Goal: Task Accomplishment & Management: Manage account settings

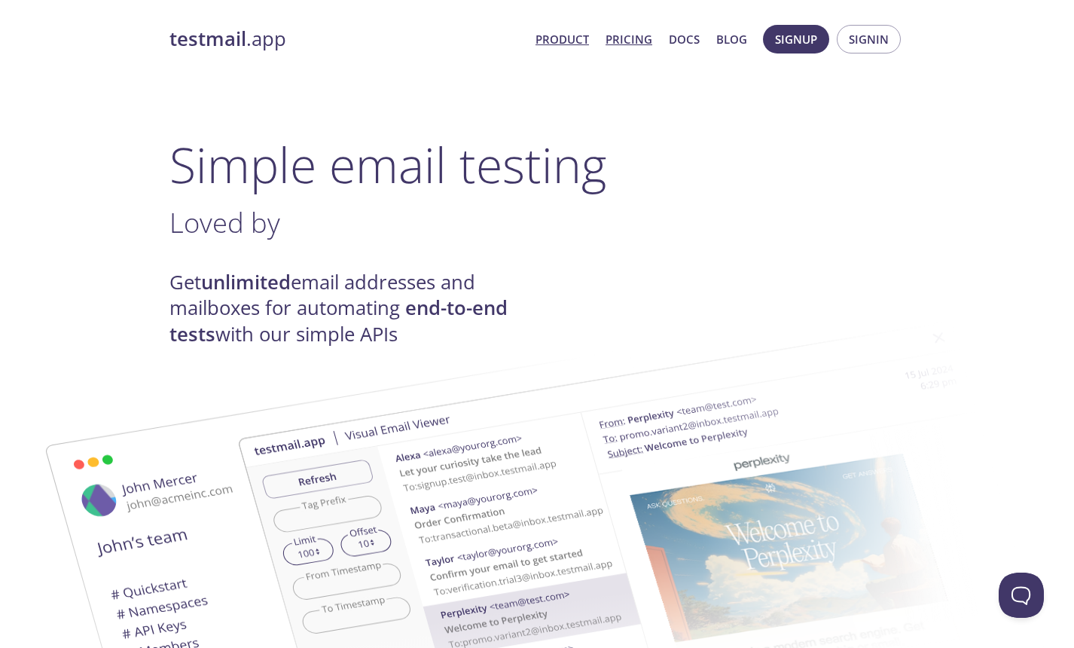
click at [648, 33] on link "Pricing" at bounding box center [628, 39] width 47 height 20
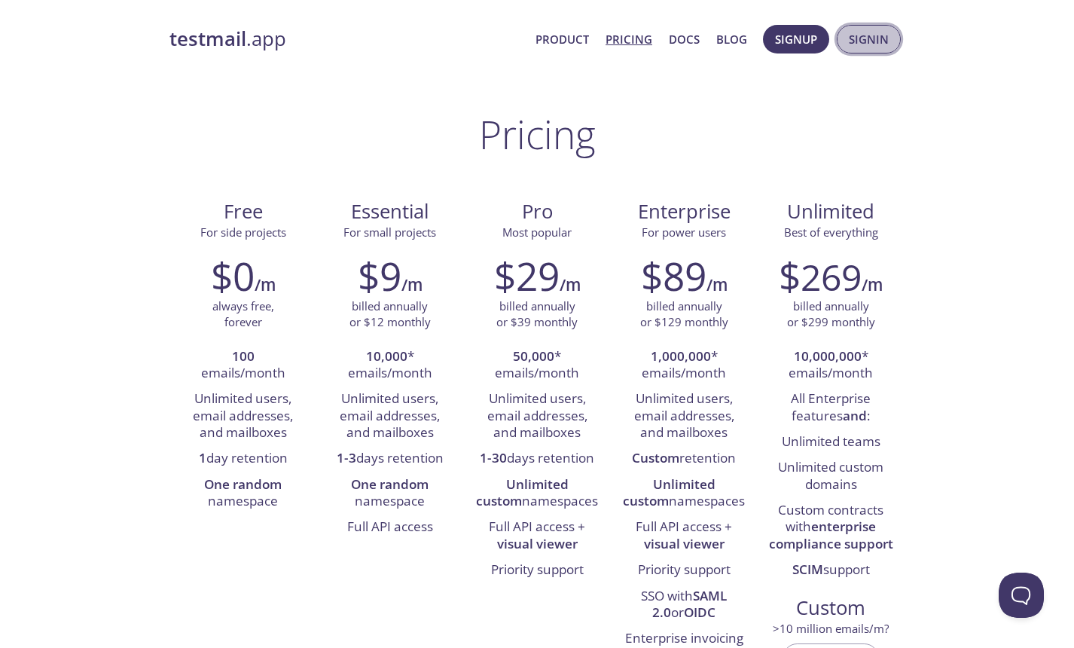
click at [857, 47] on span "Signin" at bounding box center [869, 39] width 40 height 20
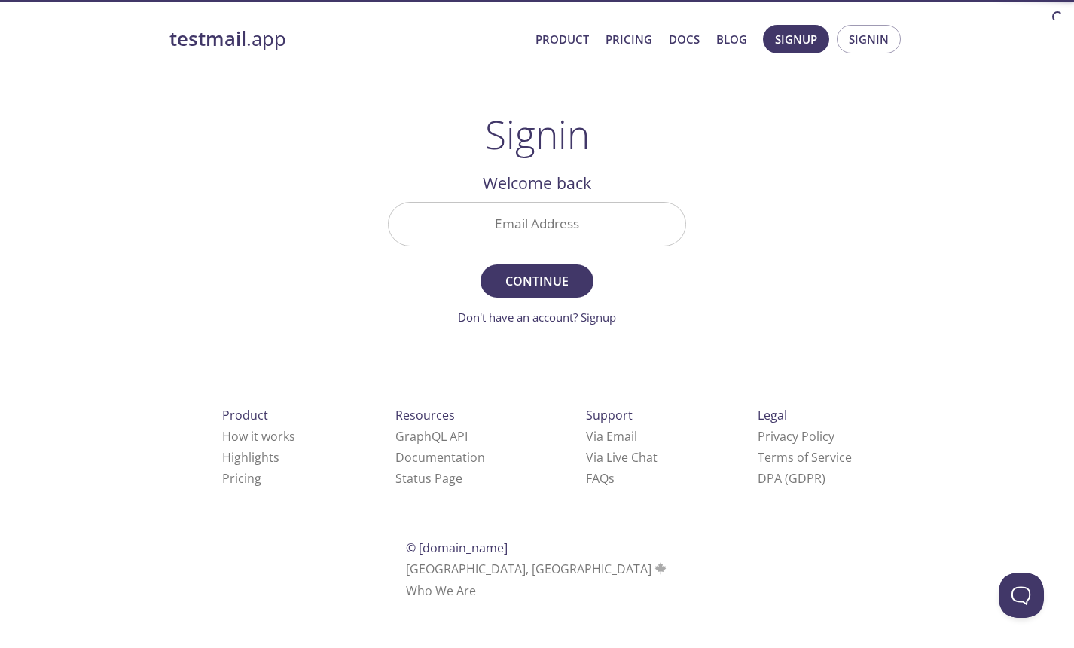
click at [590, 224] on input "Email Address" at bounding box center [537, 224] width 297 height 43
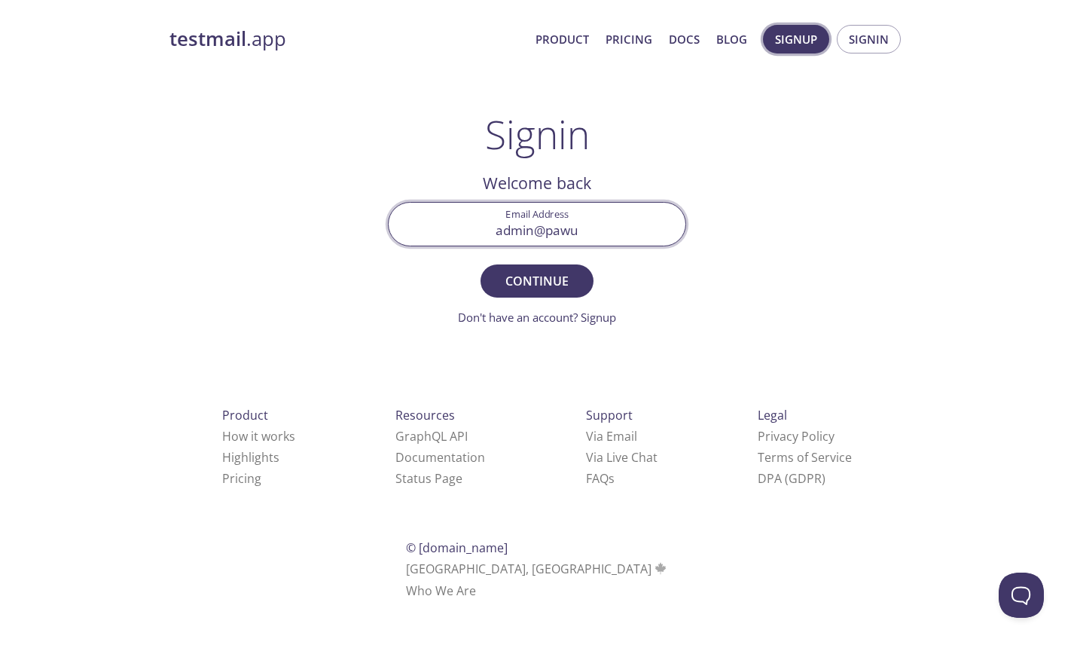
type input "admin@pawu"
click at [804, 44] on span "Signup" at bounding box center [796, 39] width 42 height 20
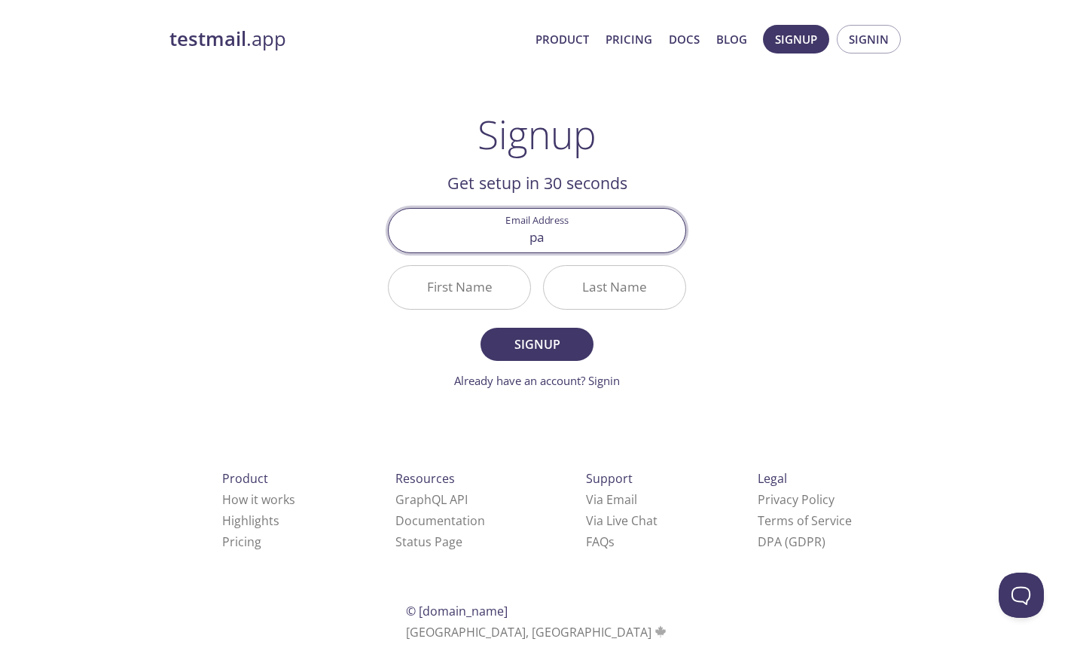
type input "p"
type input "[EMAIL_ADDRESS][DOMAIN_NAME]"
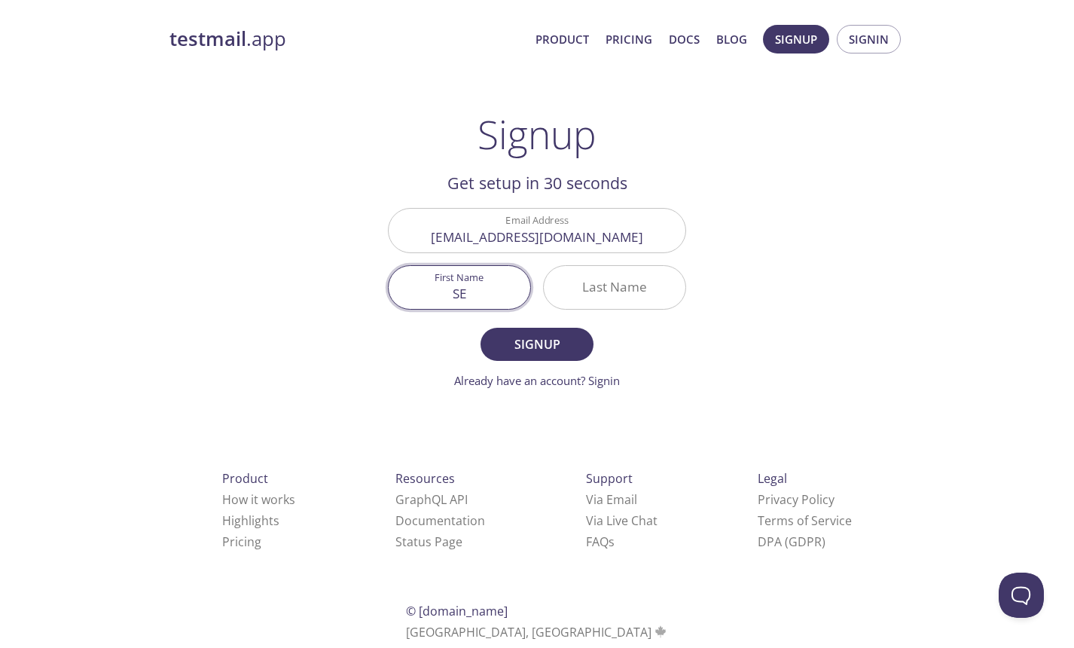
type input "S"
type input "Seikou"
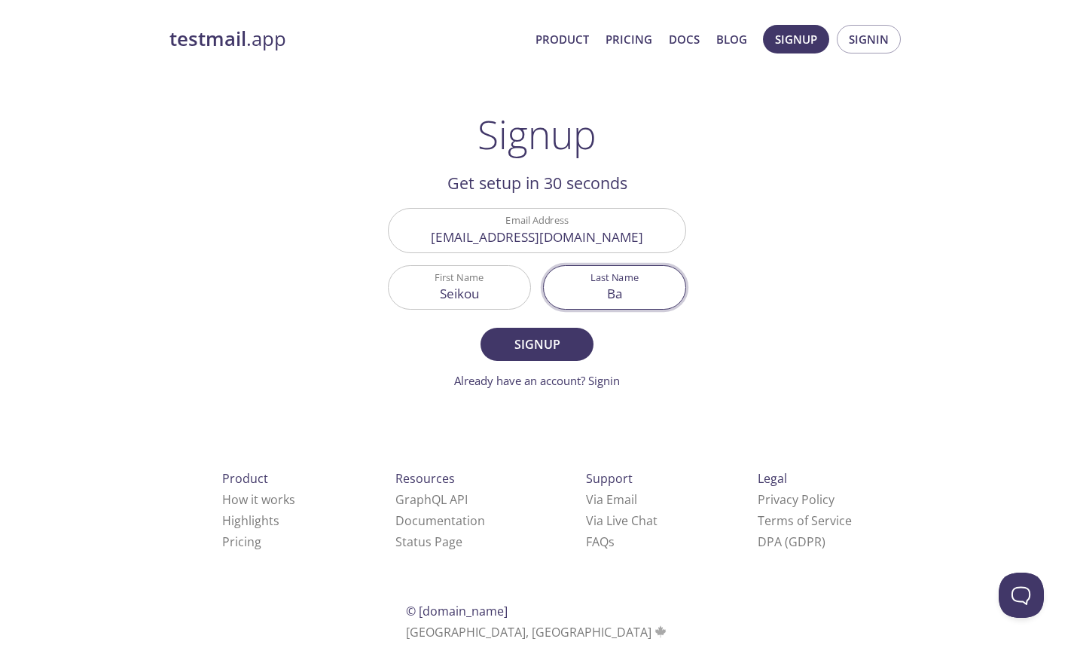
type input "B"
type input "Karagera"
click at [529, 355] on button "Signup" at bounding box center [536, 344] width 113 height 33
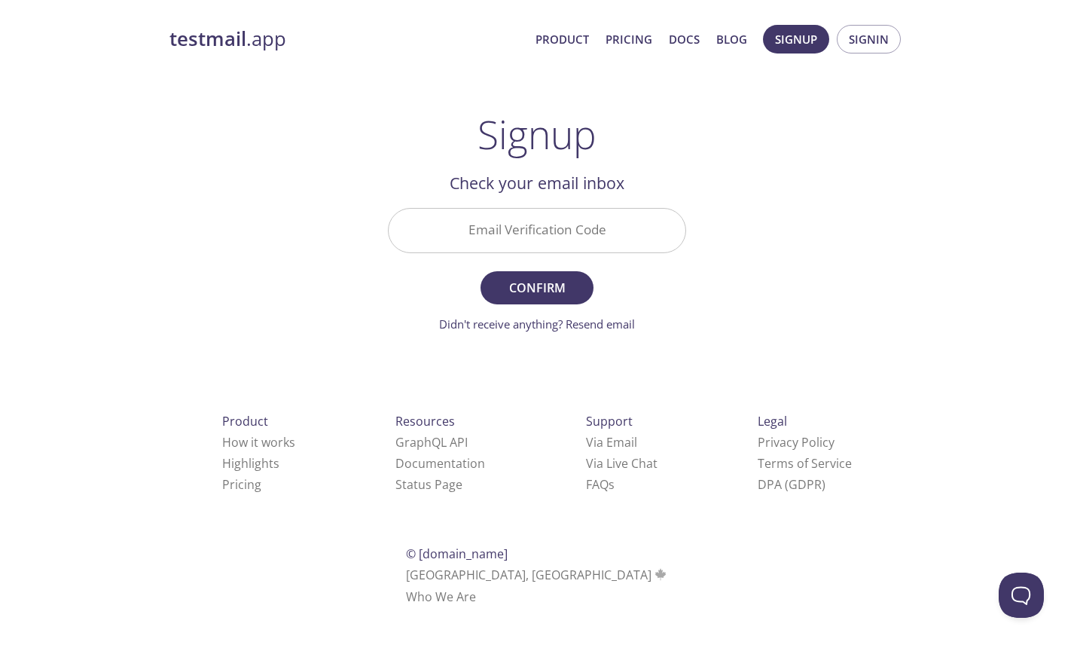
click at [572, 242] on input "Email Verification Code" at bounding box center [537, 230] width 297 height 43
paste input "BUQDEUR"
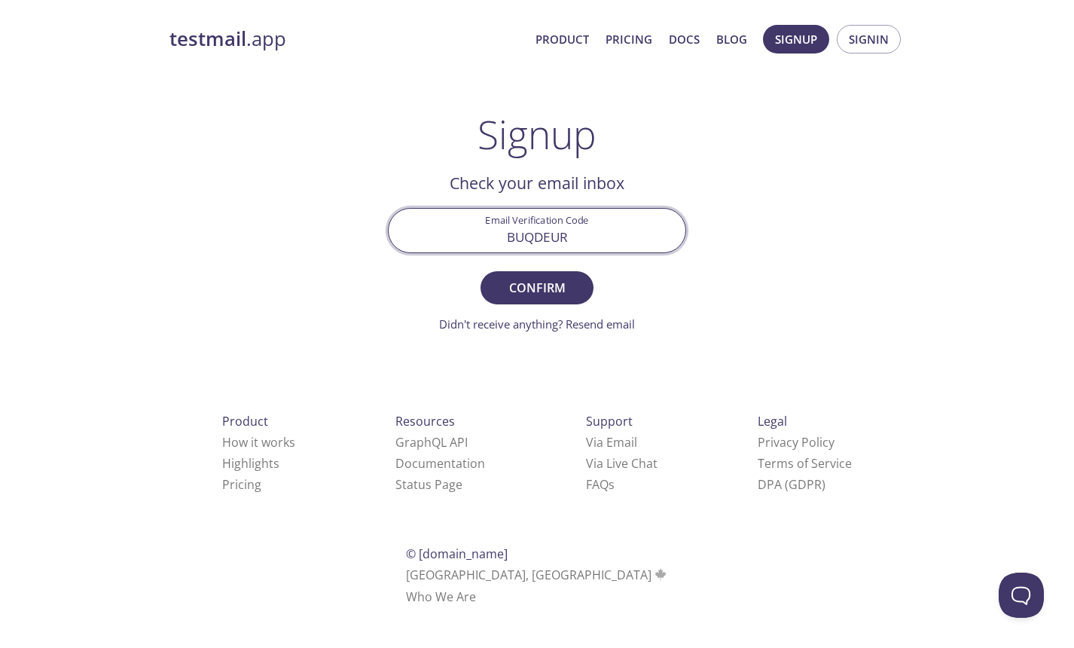
type input "BUQDEUR"
click at [480, 271] on button "Confirm" at bounding box center [536, 287] width 113 height 33
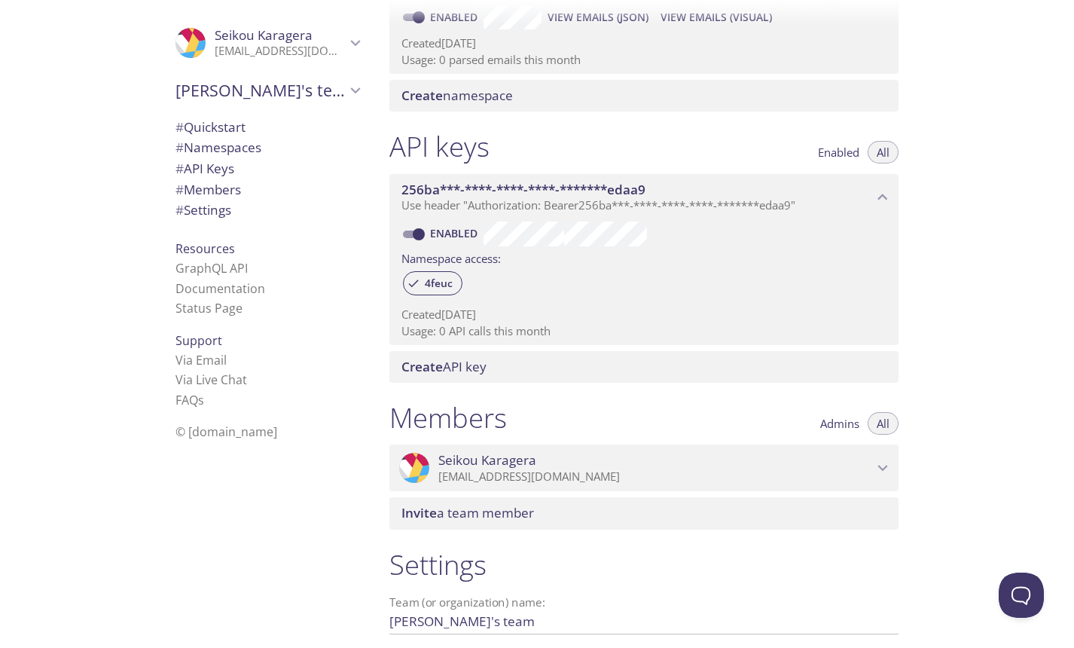
scroll to position [424, 0]
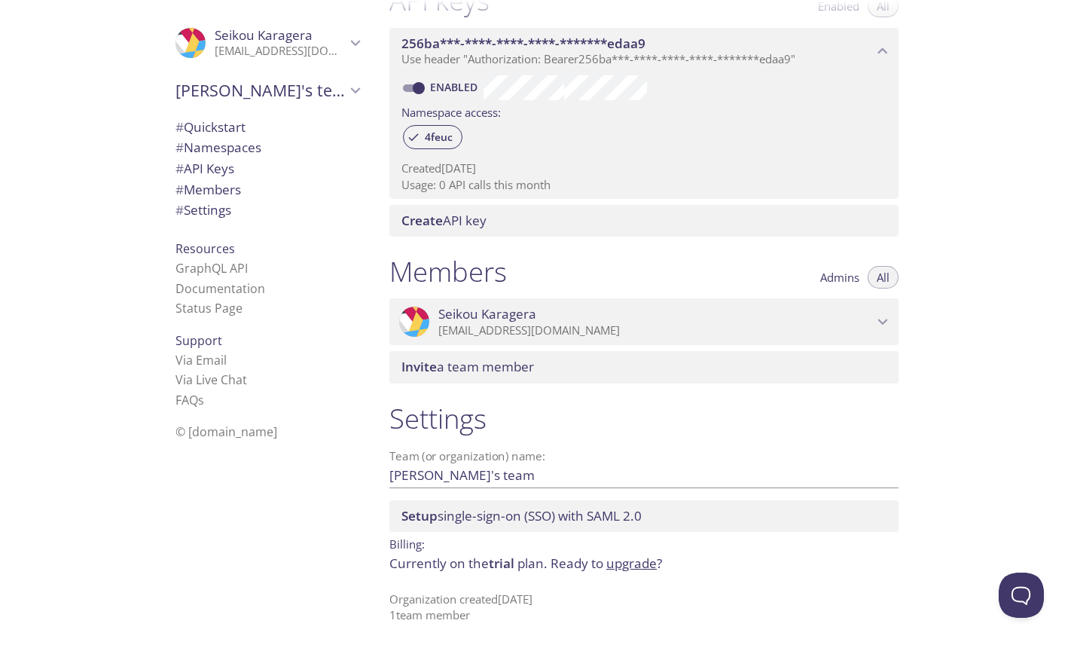
click at [517, 484] on input "[PERSON_NAME]'s team" at bounding box center [619, 474] width 461 height 25
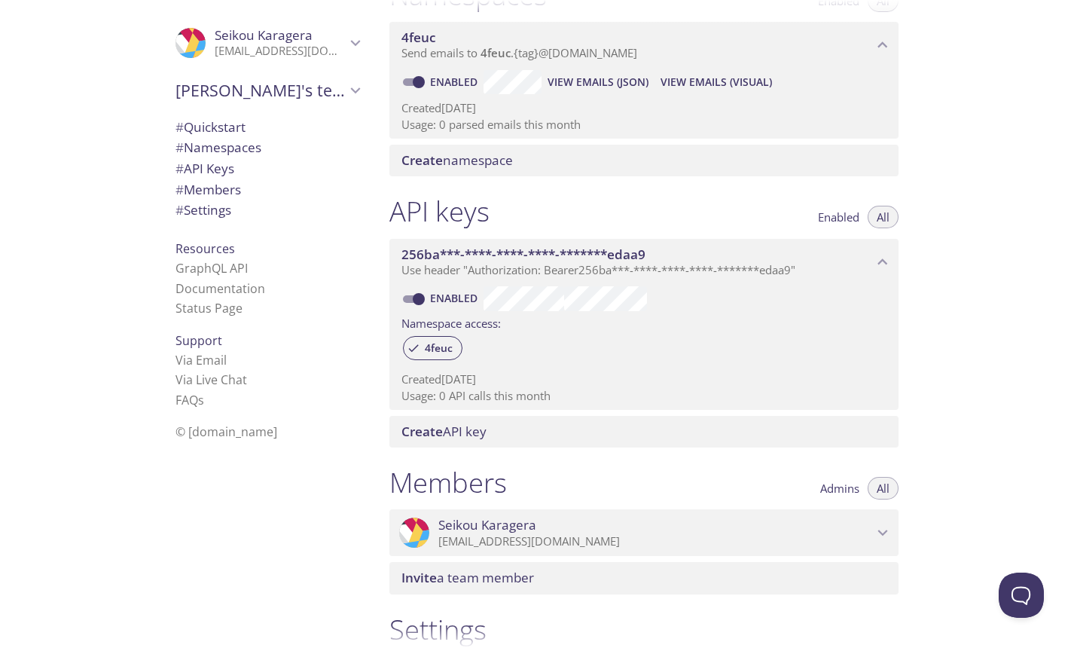
scroll to position [189, 0]
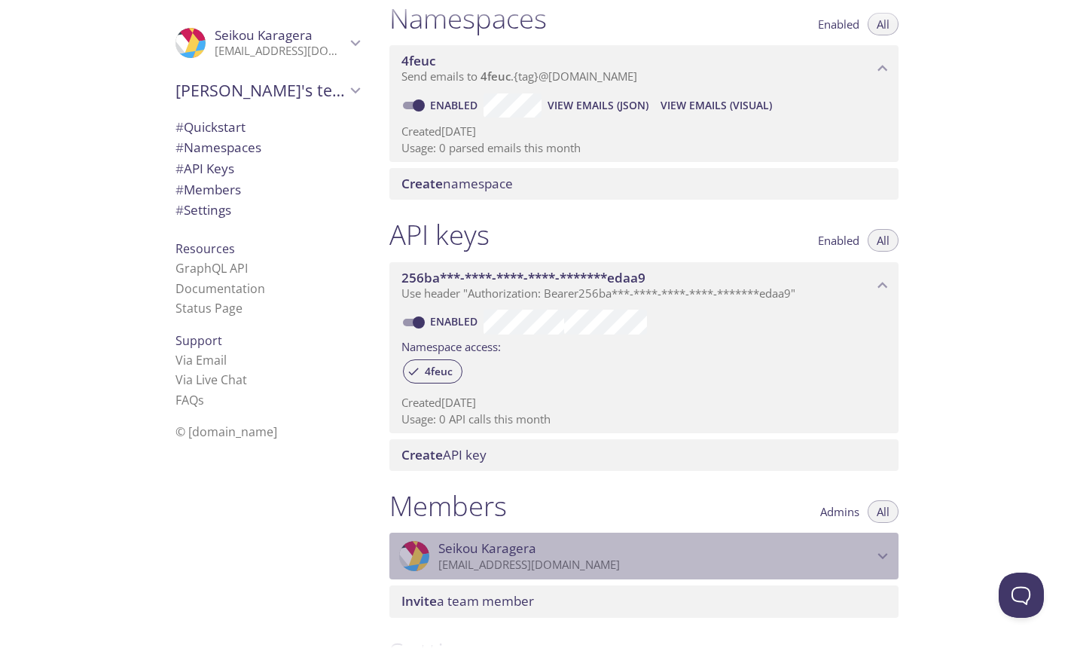
click at [538, 544] on span "[PERSON_NAME]" at bounding box center [655, 548] width 435 height 17
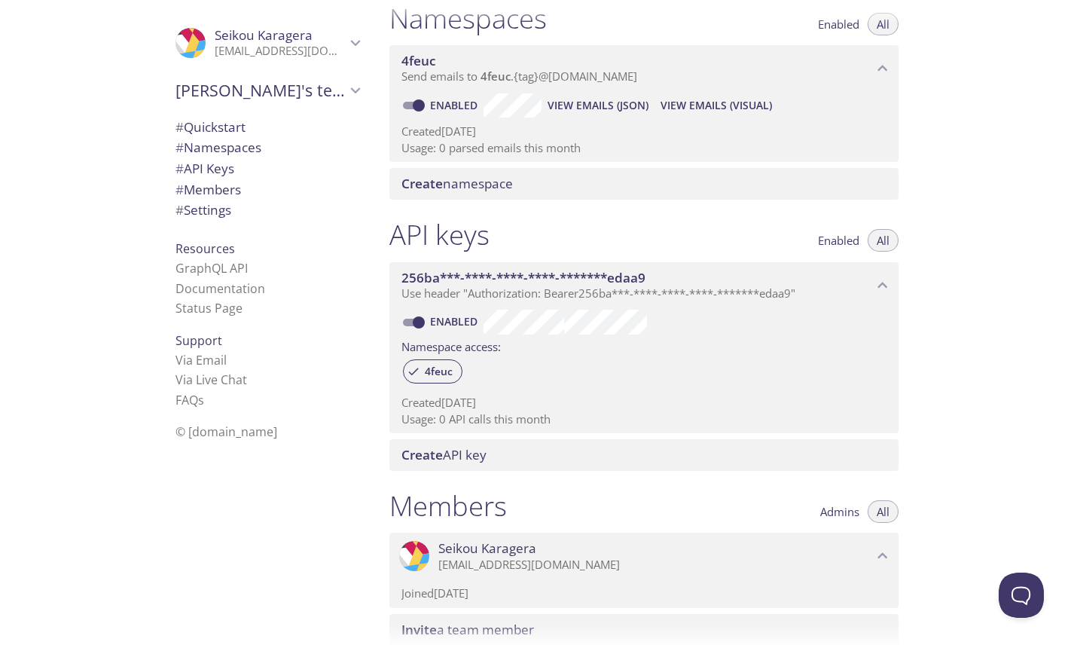
click at [538, 545] on span "[PERSON_NAME]" at bounding box center [655, 548] width 435 height 17
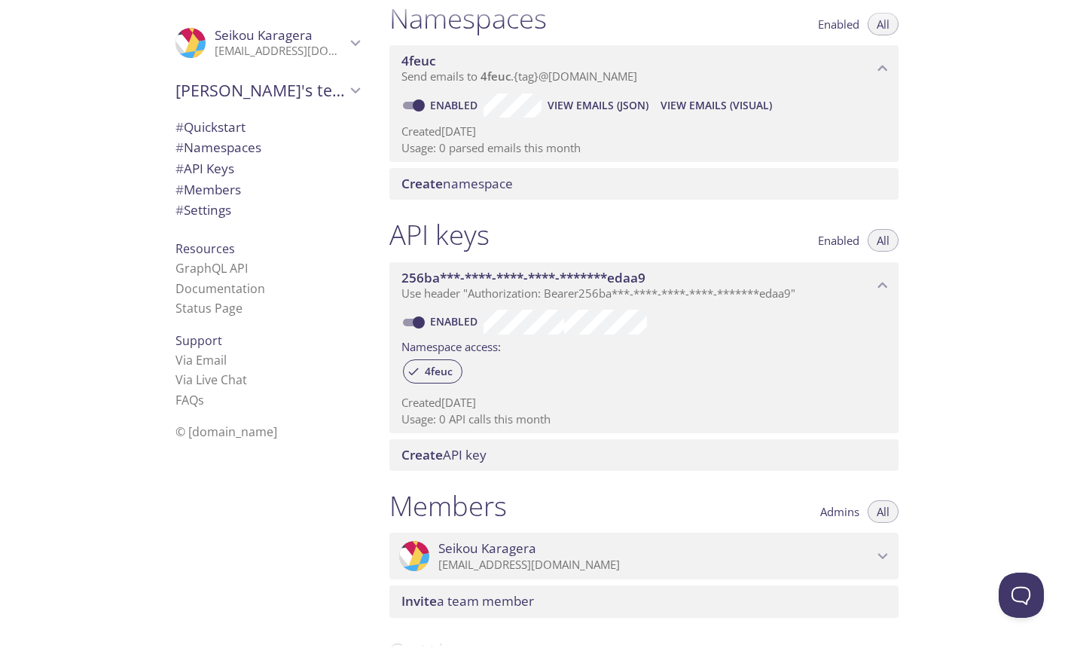
click at [353, 46] on icon "Seikou Karagera" at bounding box center [356, 43] width 20 height 20
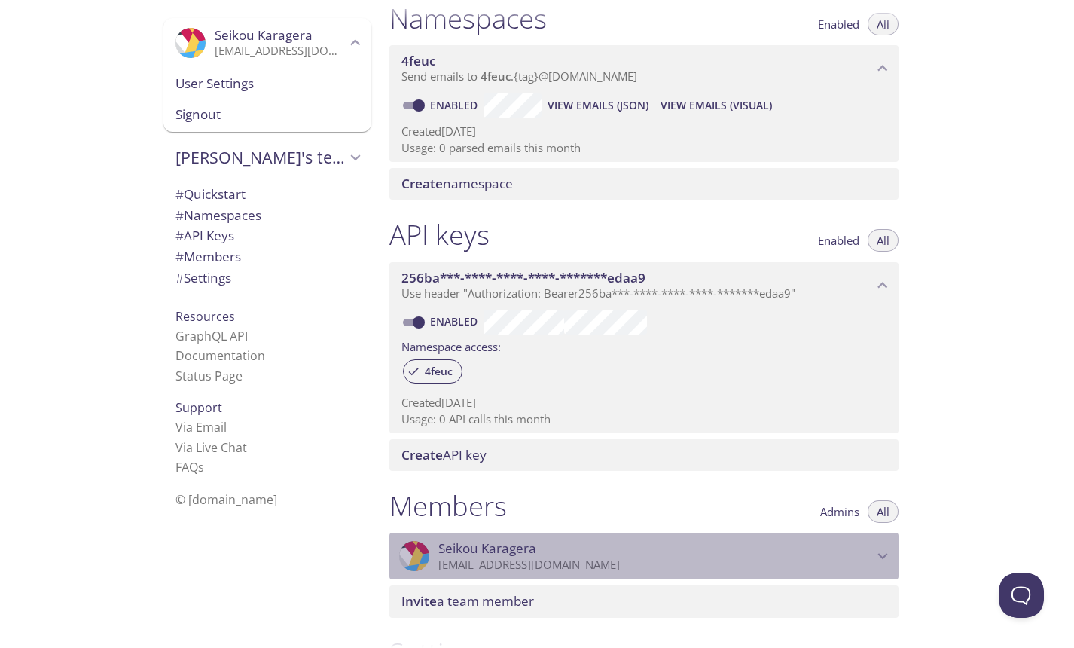
click at [620, 569] on p "[EMAIL_ADDRESS][DOMAIN_NAME]" at bounding box center [655, 564] width 435 height 15
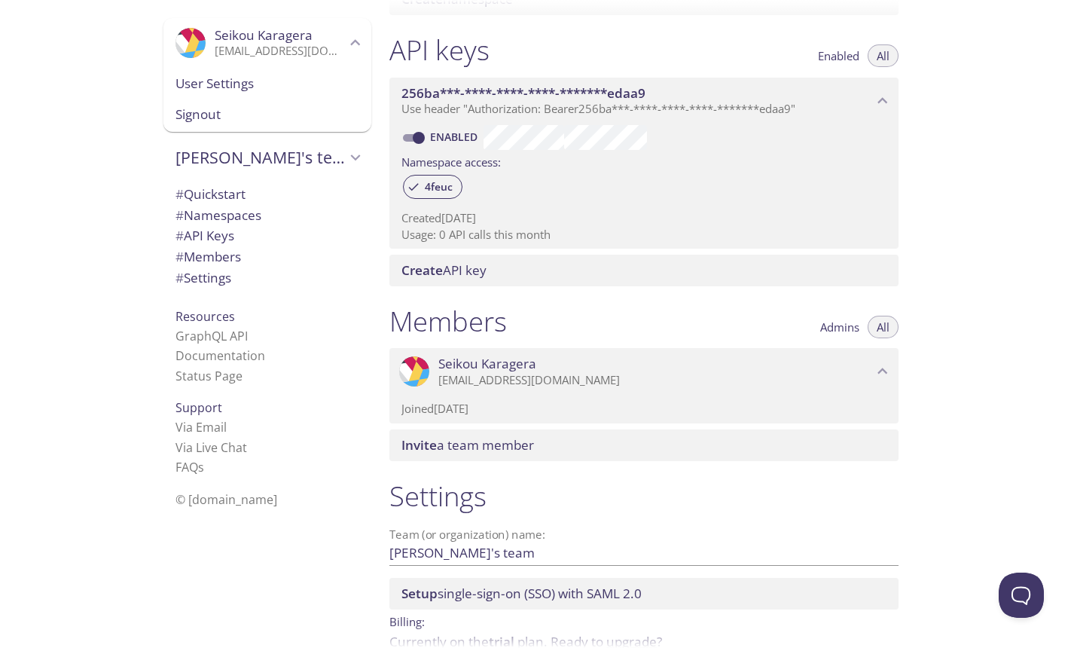
scroll to position [452, 0]
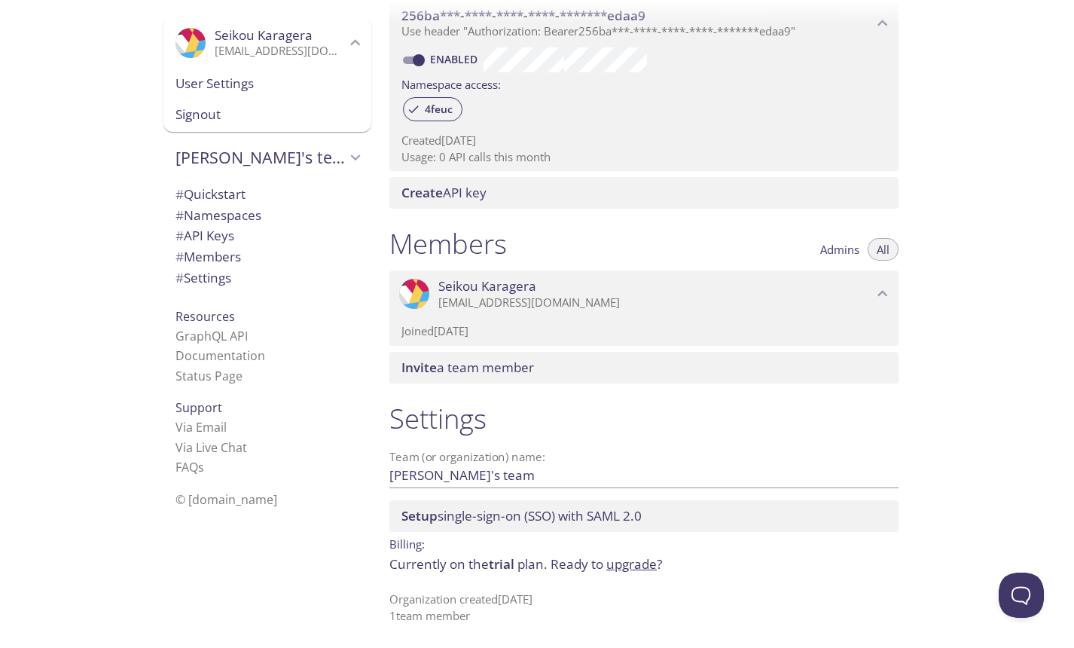
click at [517, 489] on div "Team (or organization) name: [PERSON_NAME]'s team Save" at bounding box center [643, 469] width 509 height 49
click at [525, 481] on input "[PERSON_NAME]'s team" at bounding box center [619, 475] width 461 height 25
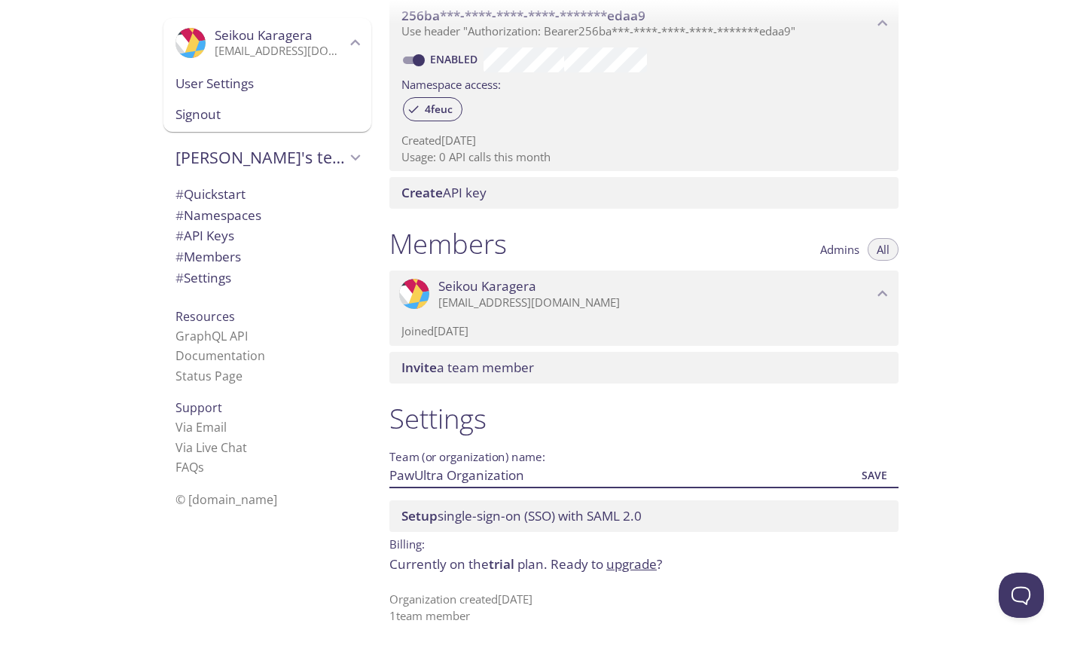
type input "PawUltra Organization"
click at [869, 478] on span "Save" at bounding box center [874, 475] width 41 height 18
click at [249, 221] on span "# Namespaces" at bounding box center [218, 214] width 86 height 17
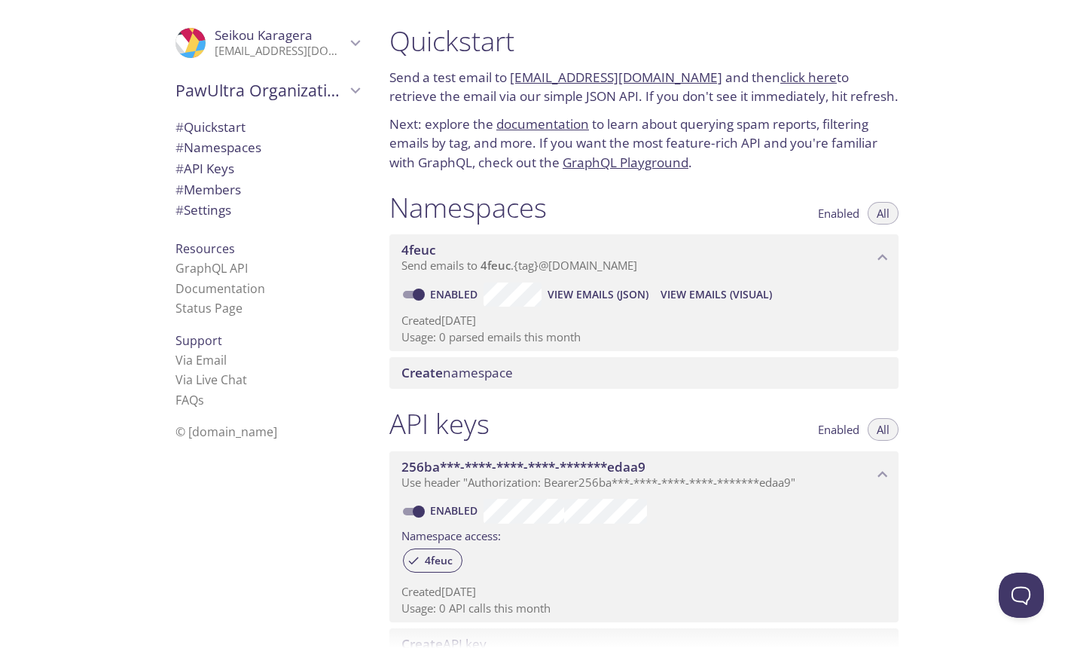
click at [194, 221] on div "# Settings" at bounding box center [267, 210] width 208 height 21
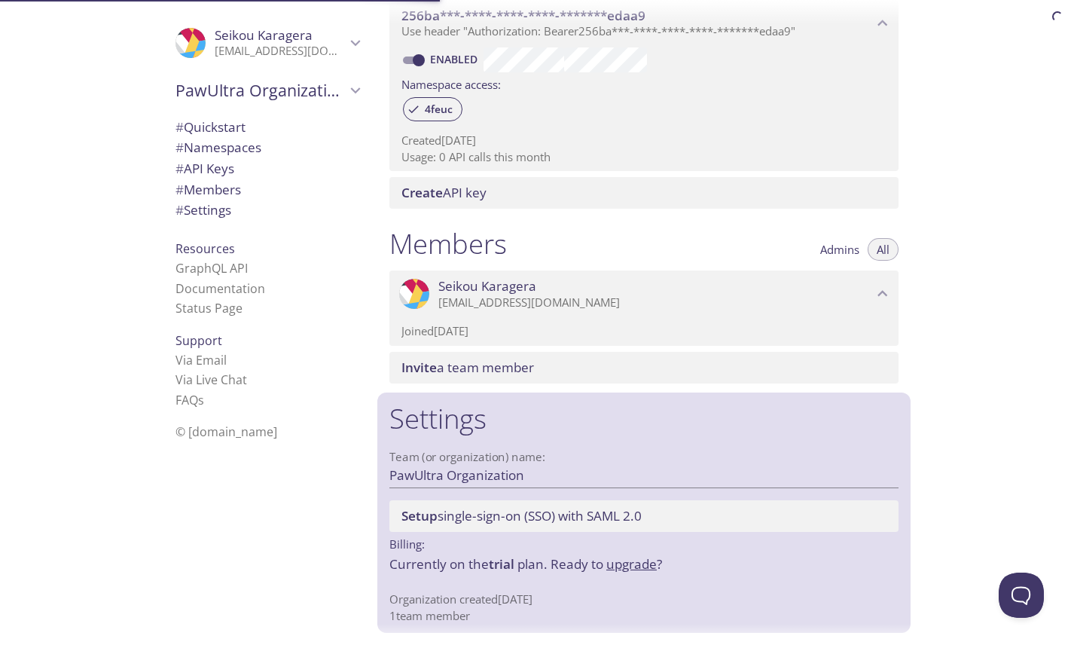
scroll to position [452, 0]
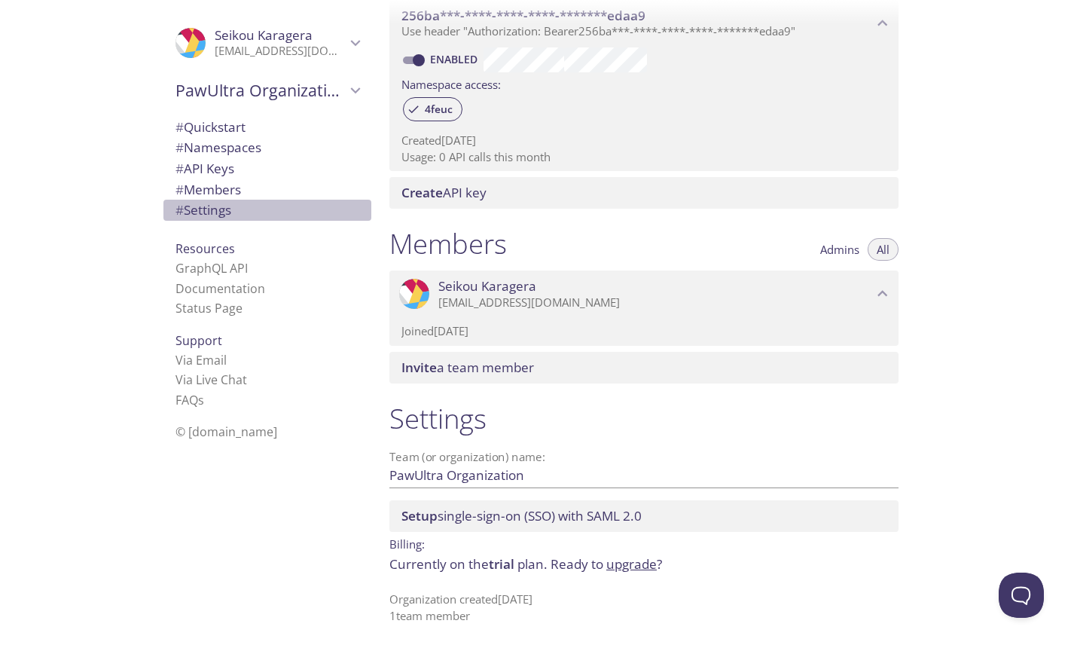
click at [223, 203] on span "# Settings" at bounding box center [203, 209] width 56 height 17
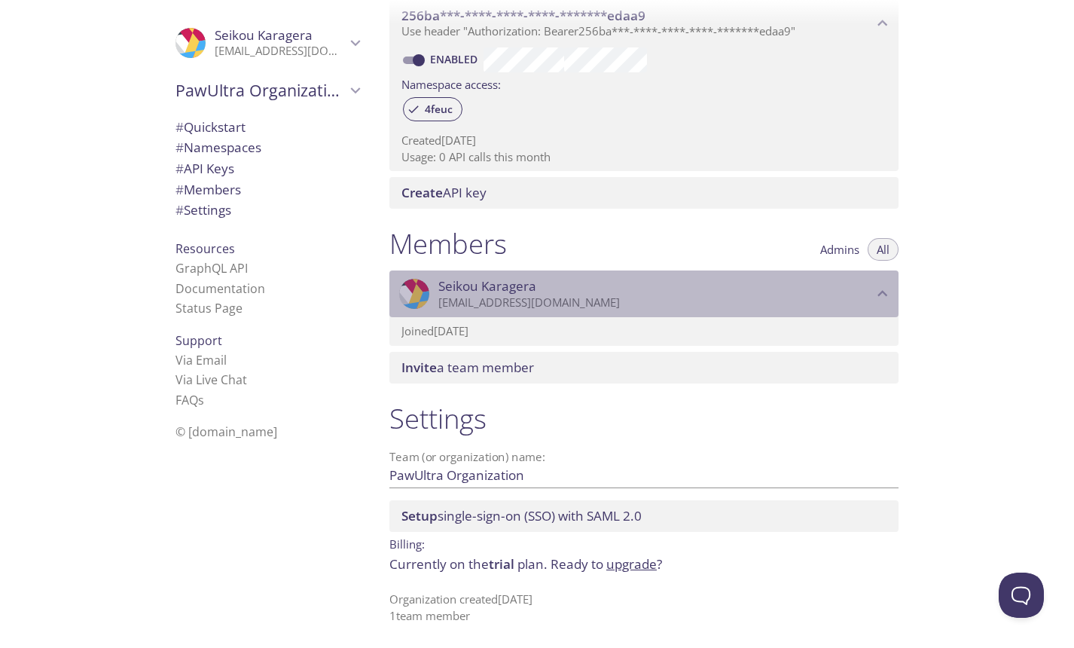
click at [547, 286] on span "[PERSON_NAME]" at bounding box center [655, 286] width 435 height 17
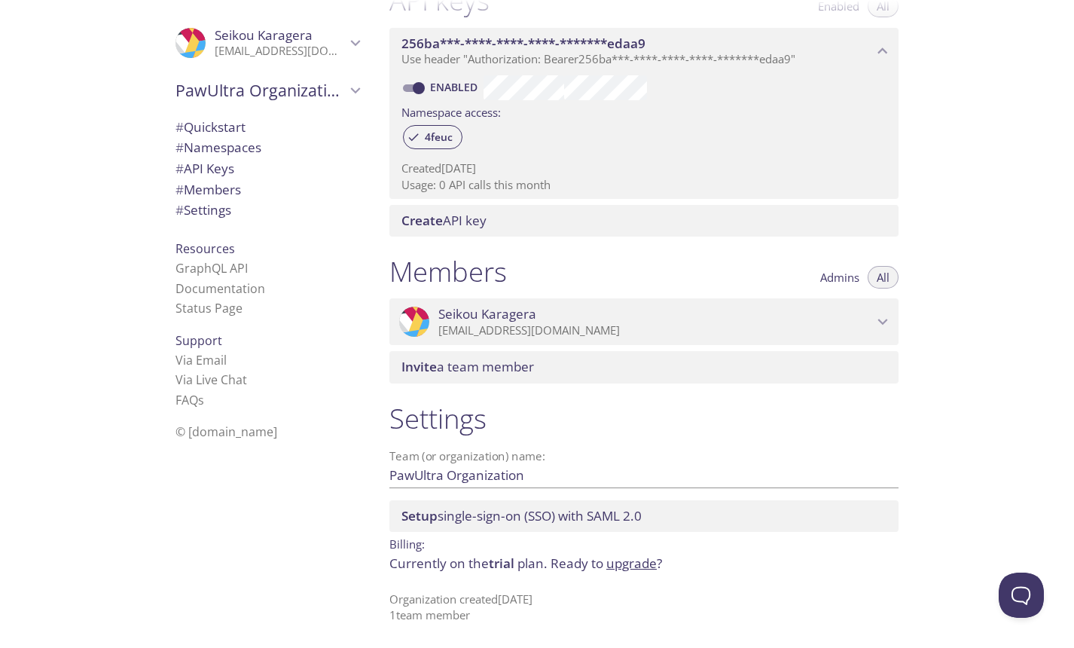
scroll to position [424, 0]
click at [550, 316] on span "[PERSON_NAME]" at bounding box center [655, 314] width 435 height 17
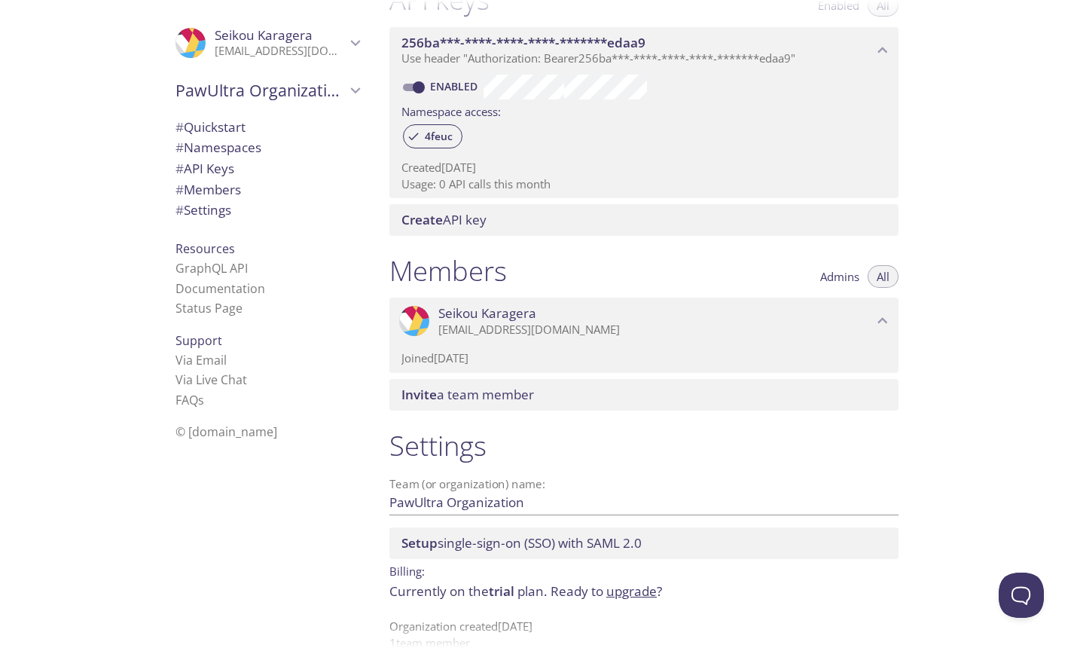
click at [227, 209] on span "# Settings" at bounding box center [203, 209] width 56 height 17
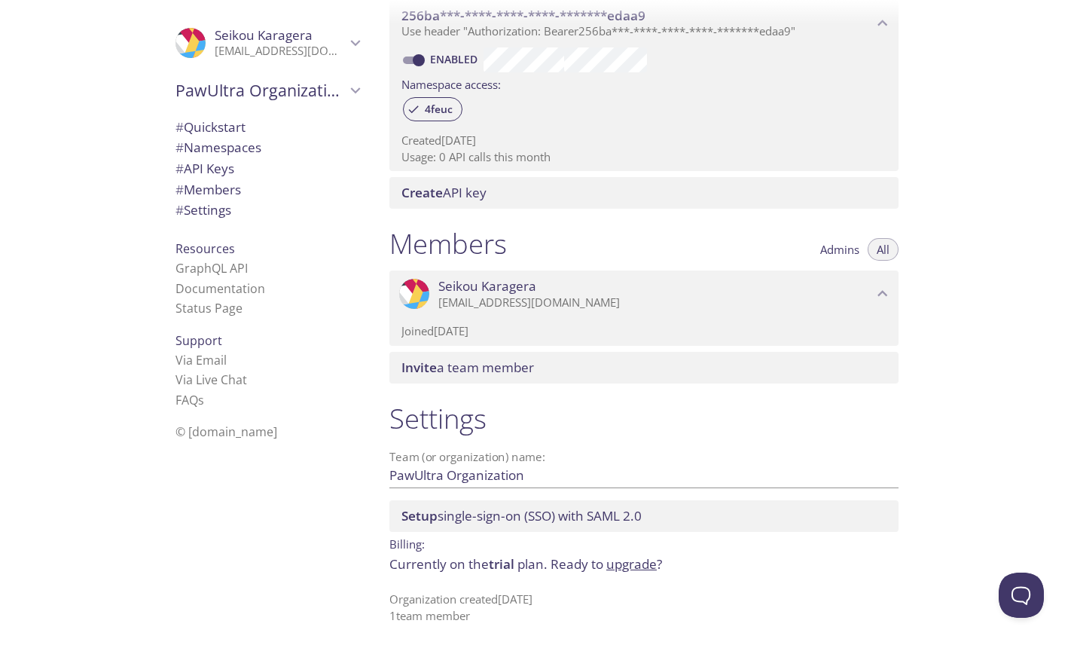
scroll to position [452, 0]
click at [236, 193] on span "# Members" at bounding box center [208, 189] width 66 height 17
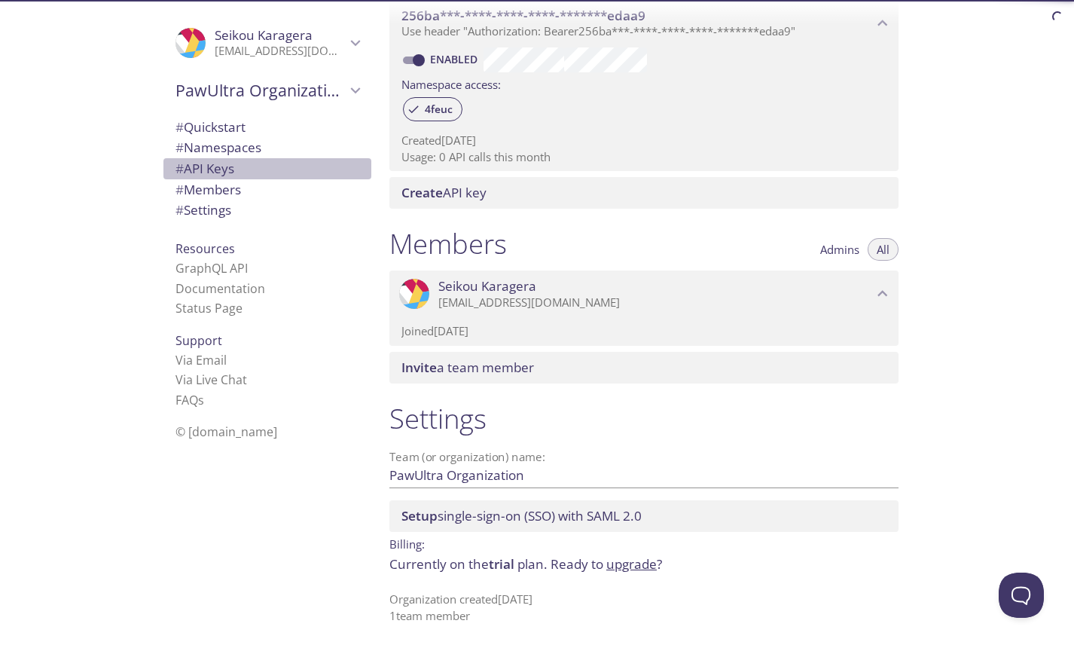
click at [239, 175] on span "# API Keys" at bounding box center [267, 169] width 184 height 20
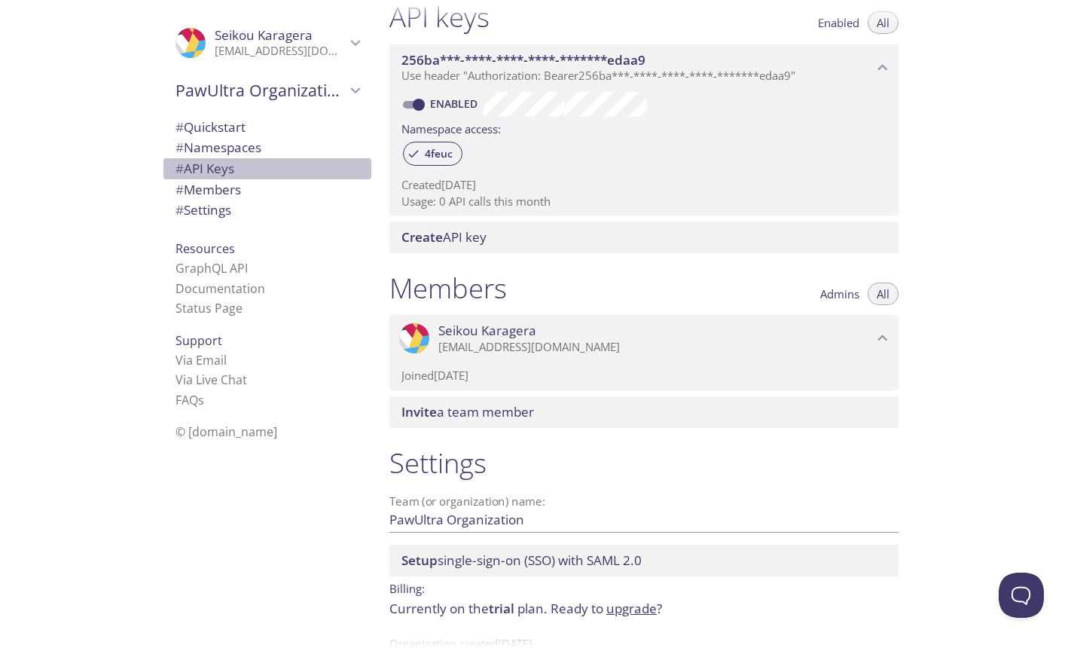
click at [242, 160] on span "# API Keys" at bounding box center [267, 169] width 184 height 20
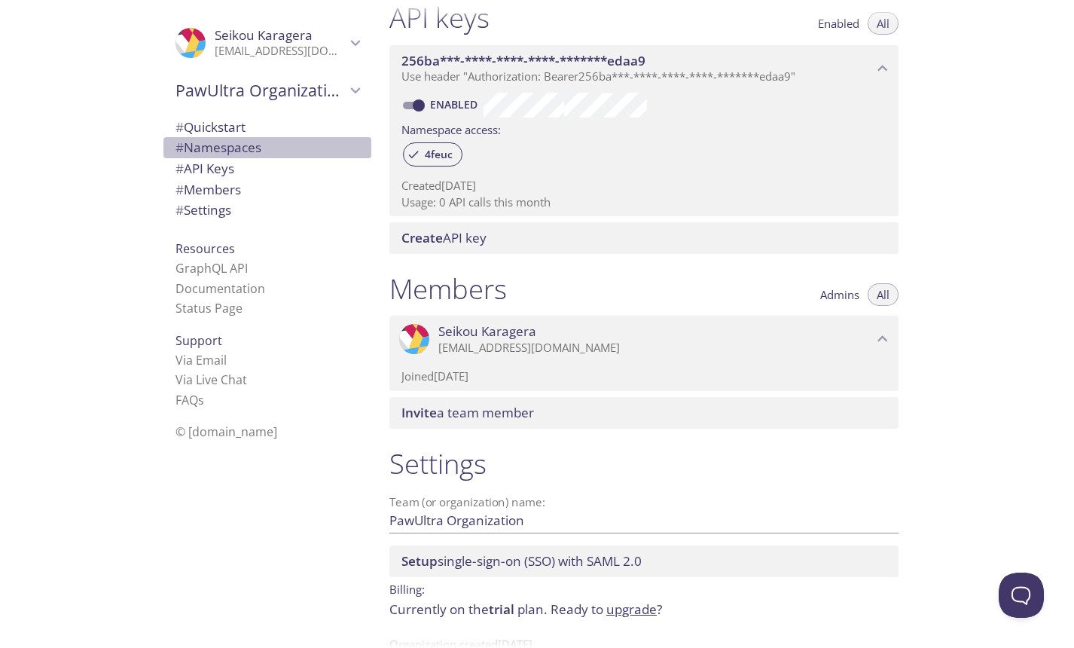
click at [251, 145] on span "# Namespaces" at bounding box center [218, 147] width 86 height 17
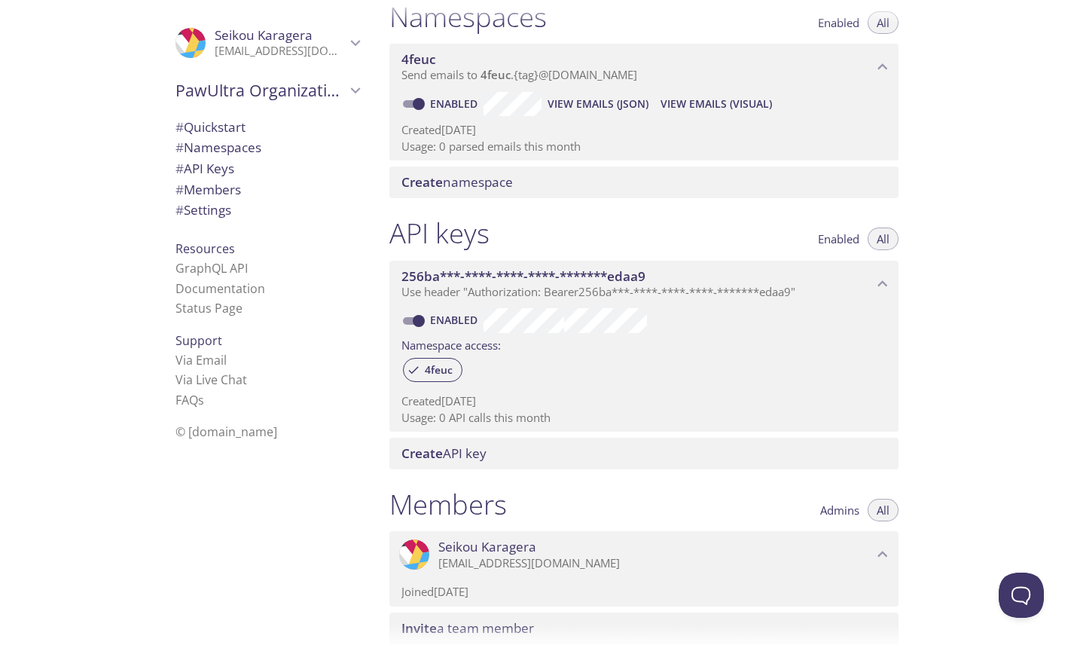
click at [251, 128] on span "# Quickstart" at bounding box center [267, 127] width 184 height 20
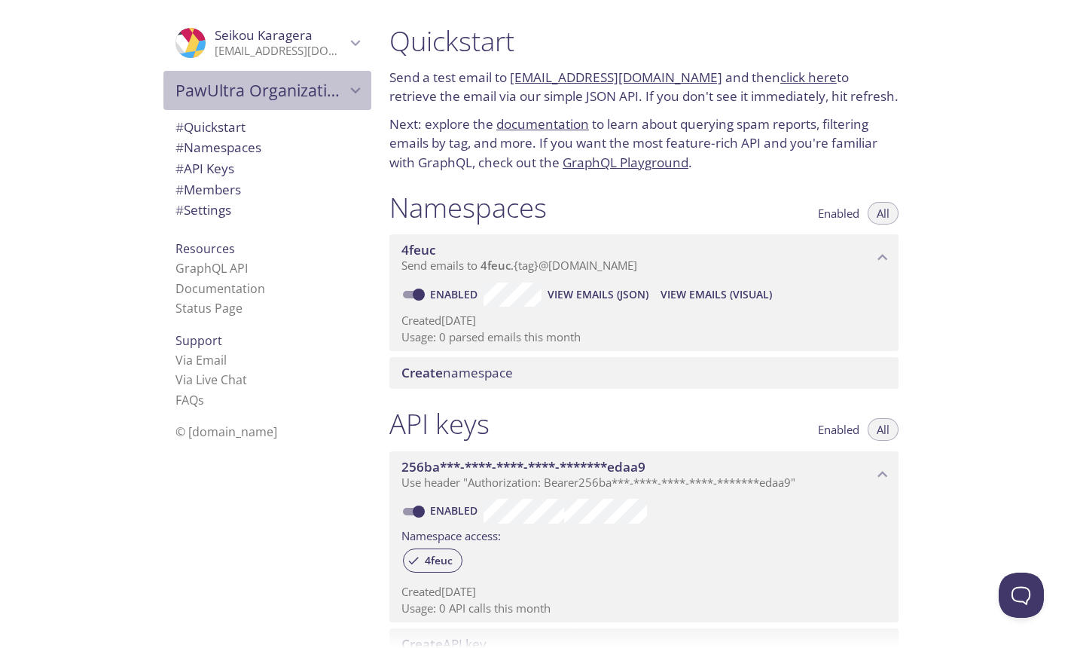
click at [311, 100] on span "PawUltra Organization" at bounding box center [260, 90] width 170 height 21
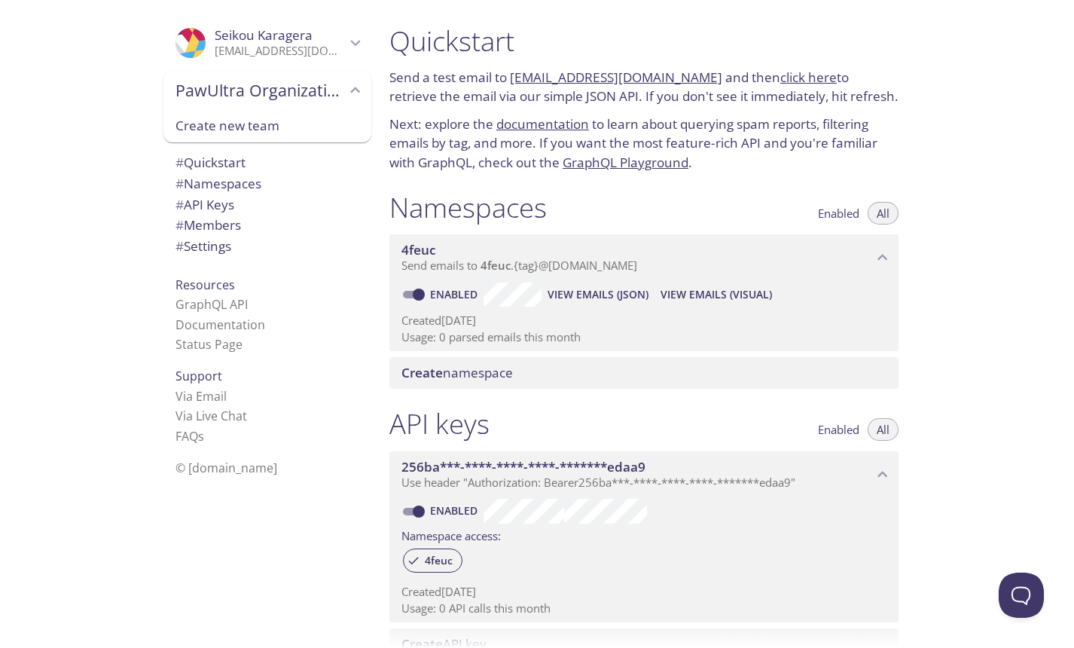
click at [341, 53] on p "[EMAIL_ADDRESS][DOMAIN_NAME]" at bounding box center [280, 51] width 131 height 15
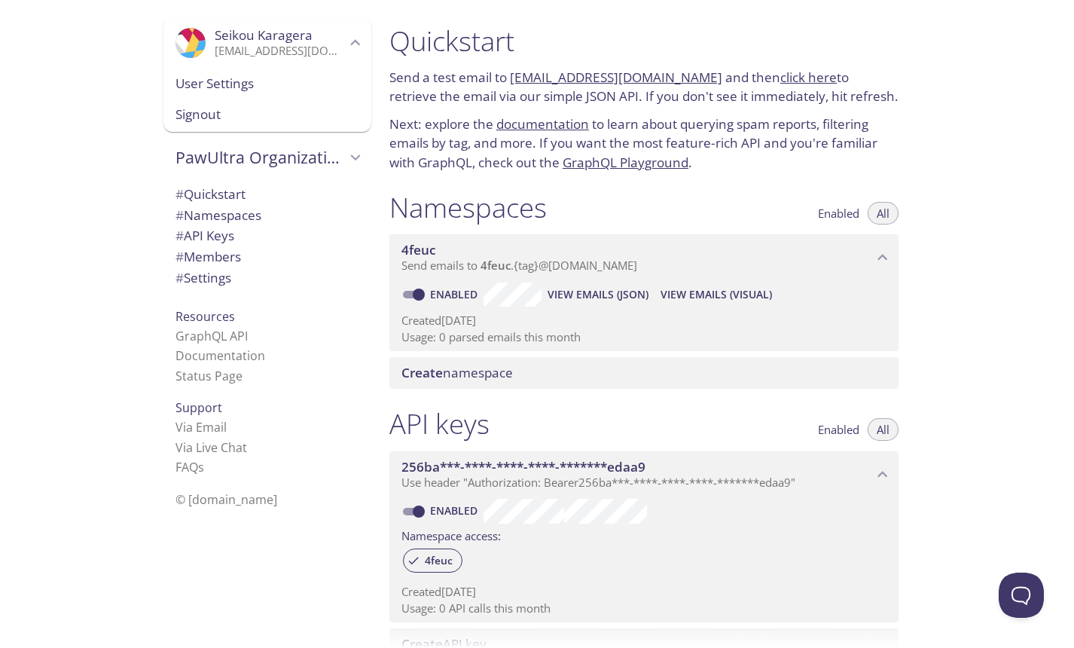
click at [317, 86] on span "User Settings" at bounding box center [267, 84] width 184 height 20
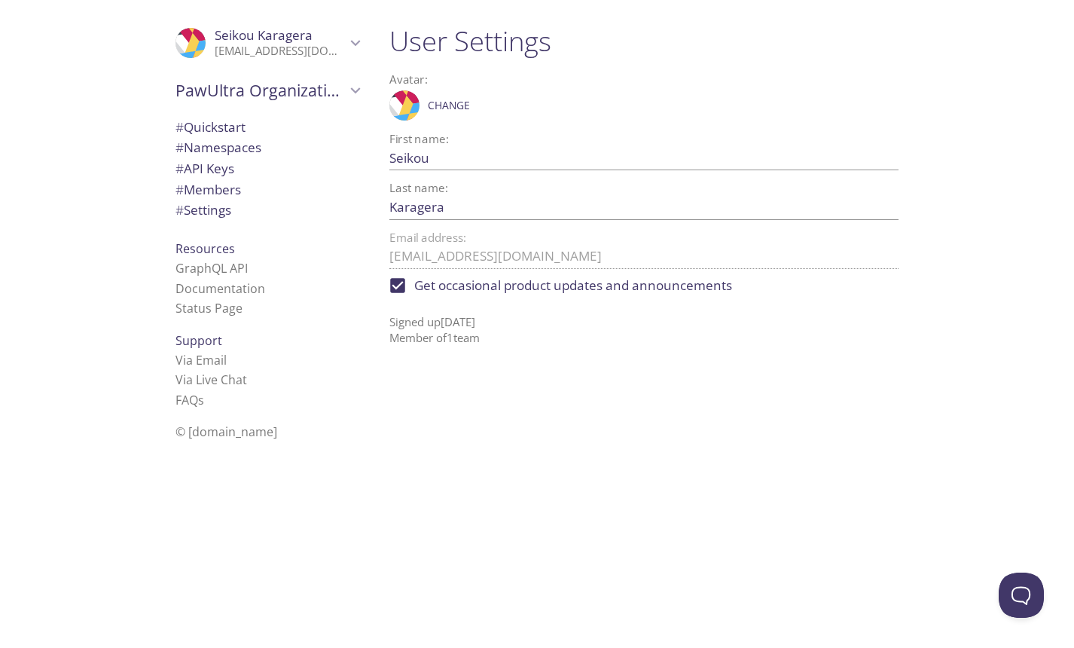
click at [438, 164] on input "Seikou" at bounding box center [619, 157] width 461 height 25
click at [307, 104] on div "PawUltra Organization" at bounding box center [267, 90] width 208 height 39
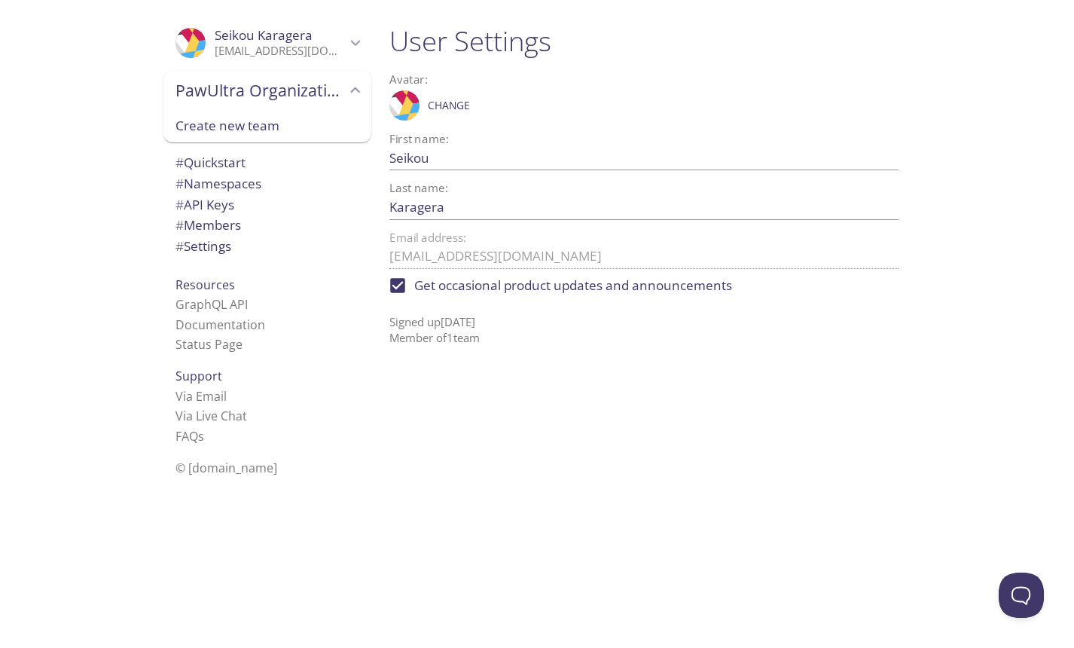
click at [307, 134] on span "Create new team" at bounding box center [267, 126] width 184 height 20
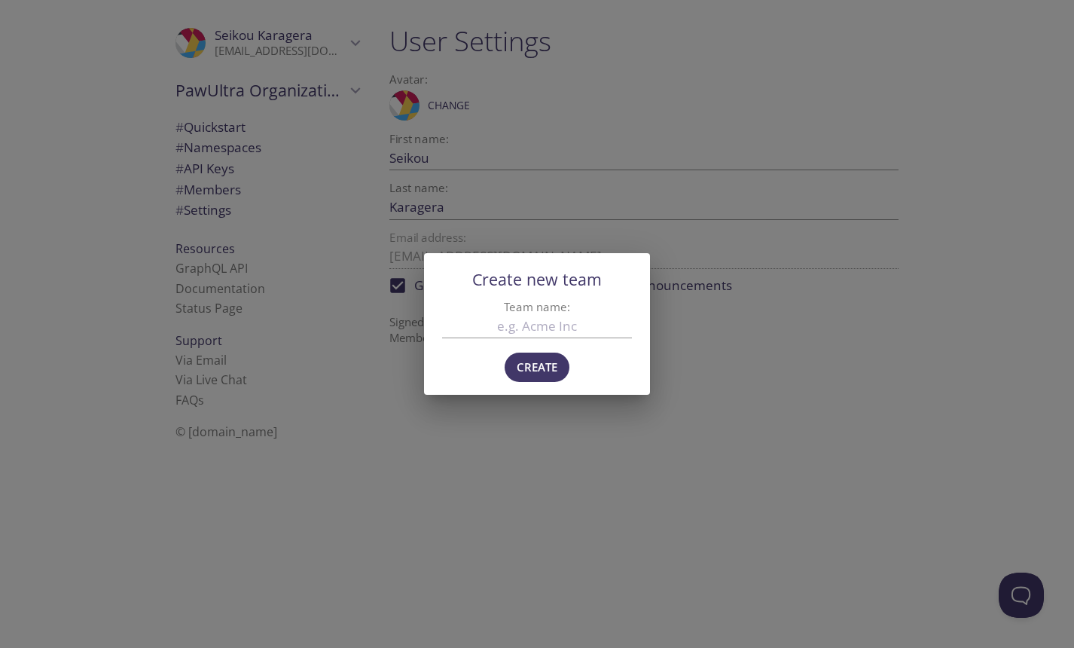
click at [485, 410] on div "Create new team Team name: Create" at bounding box center [537, 324] width 1074 height 648
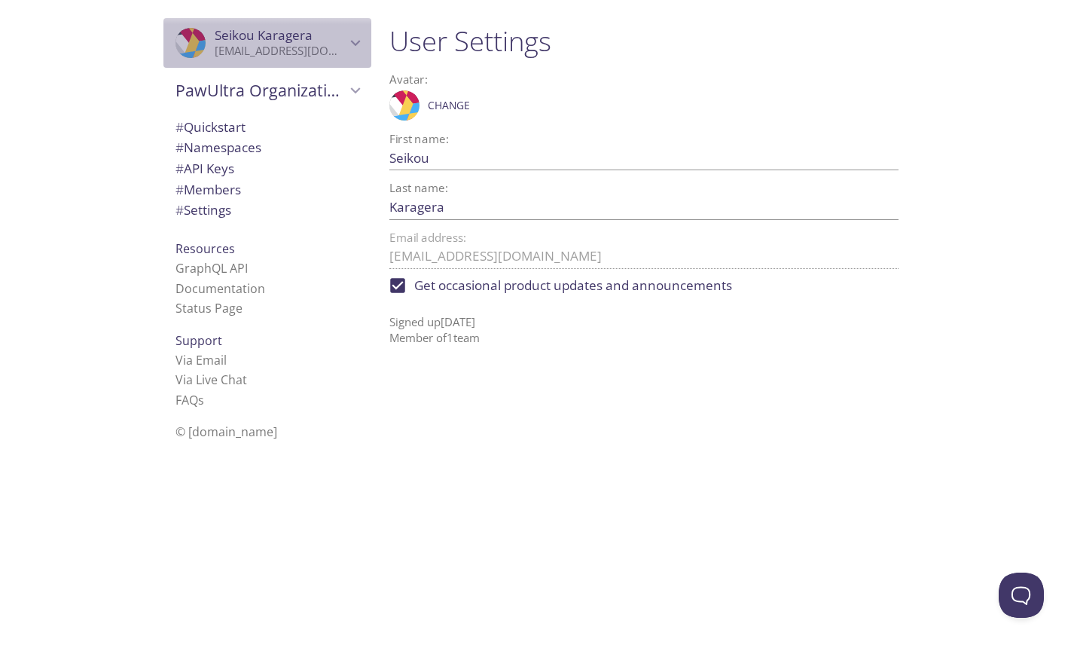
click at [332, 40] on span "[PERSON_NAME]" at bounding box center [280, 35] width 131 height 17
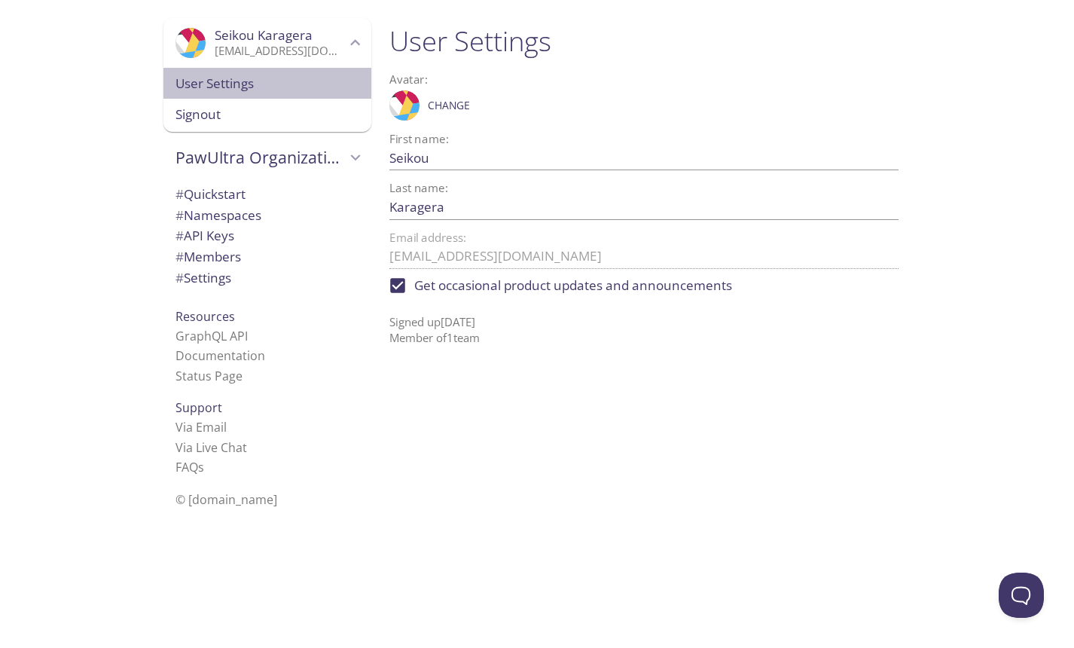
click at [303, 92] on span "User Settings" at bounding box center [267, 84] width 184 height 20
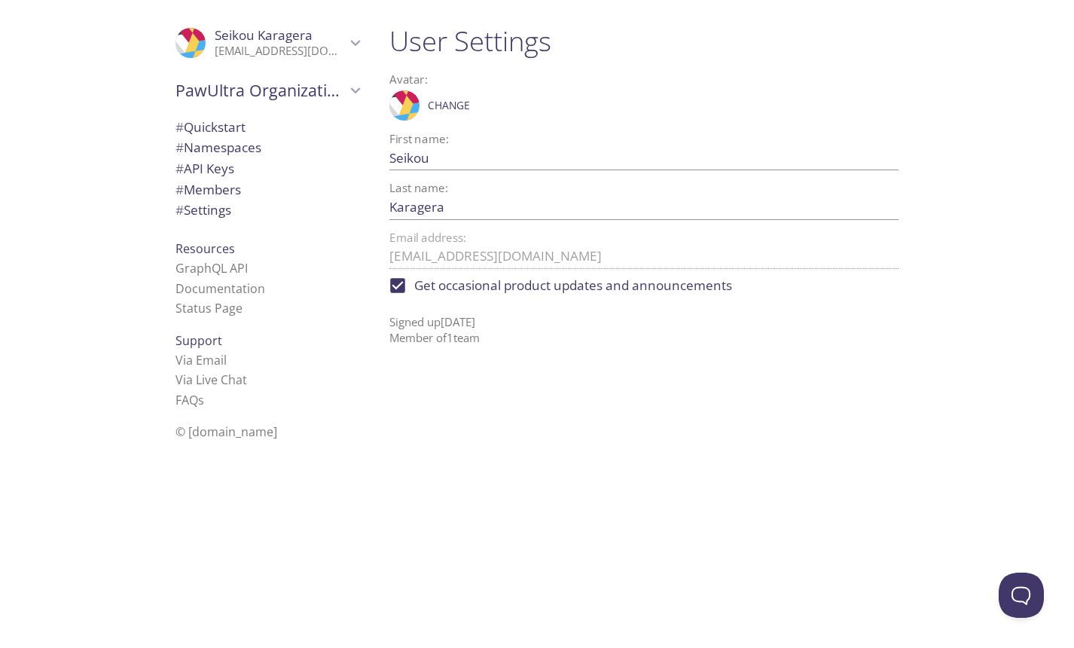
click at [398, 209] on input "Karagera" at bounding box center [619, 206] width 461 height 25
type input "Bah Karagera"
click at [571, 296] on label "Get occasional product updates and announcements" at bounding box center [556, 285] width 351 height 33
click at [414, 296] on input "Get occasional product updates and announcements" at bounding box center [397, 285] width 33 height 33
checkbox input "false"
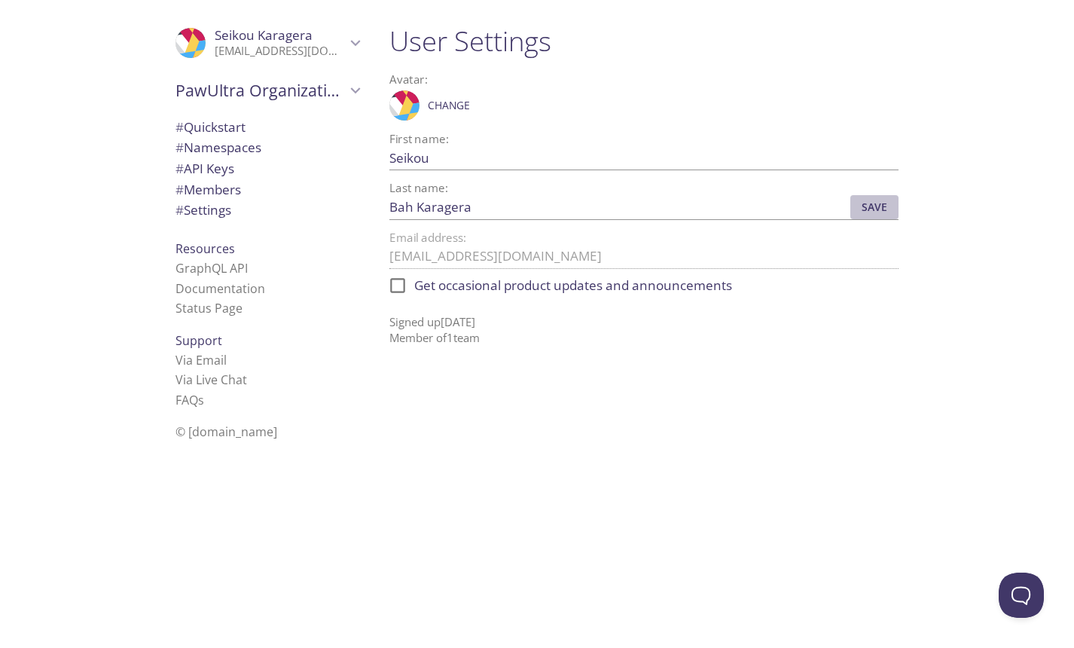
click at [881, 210] on span "Save" at bounding box center [874, 207] width 41 height 18
click at [221, 126] on span "# Quickstart" at bounding box center [210, 126] width 70 height 17
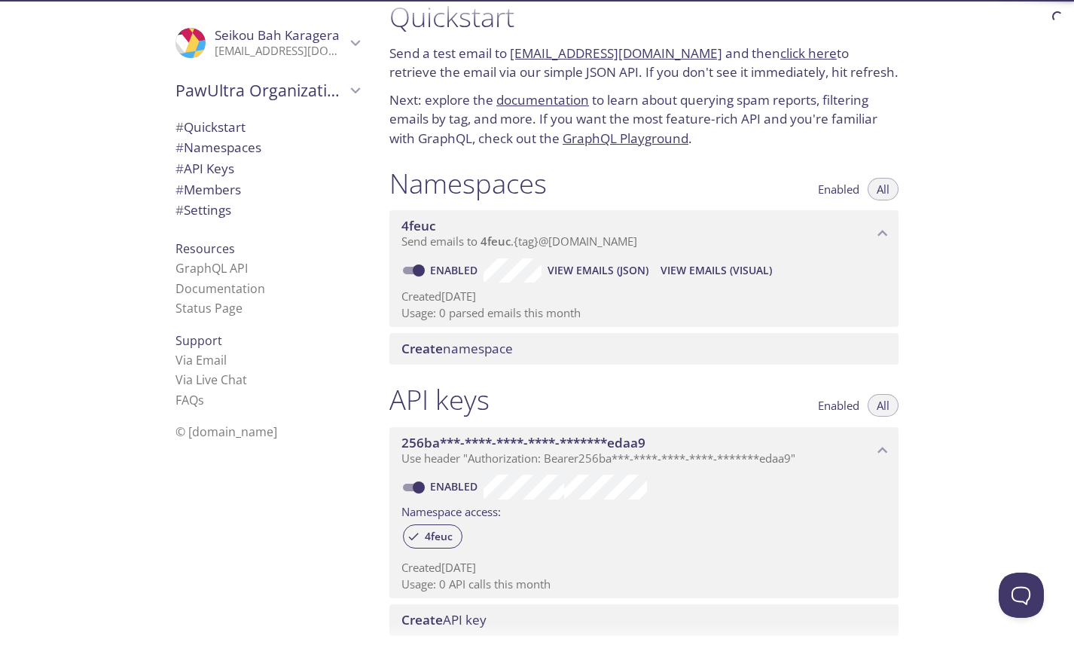
click at [224, 145] on span "# Namespaces" at bounding box center [218, 147] width 86 height 17
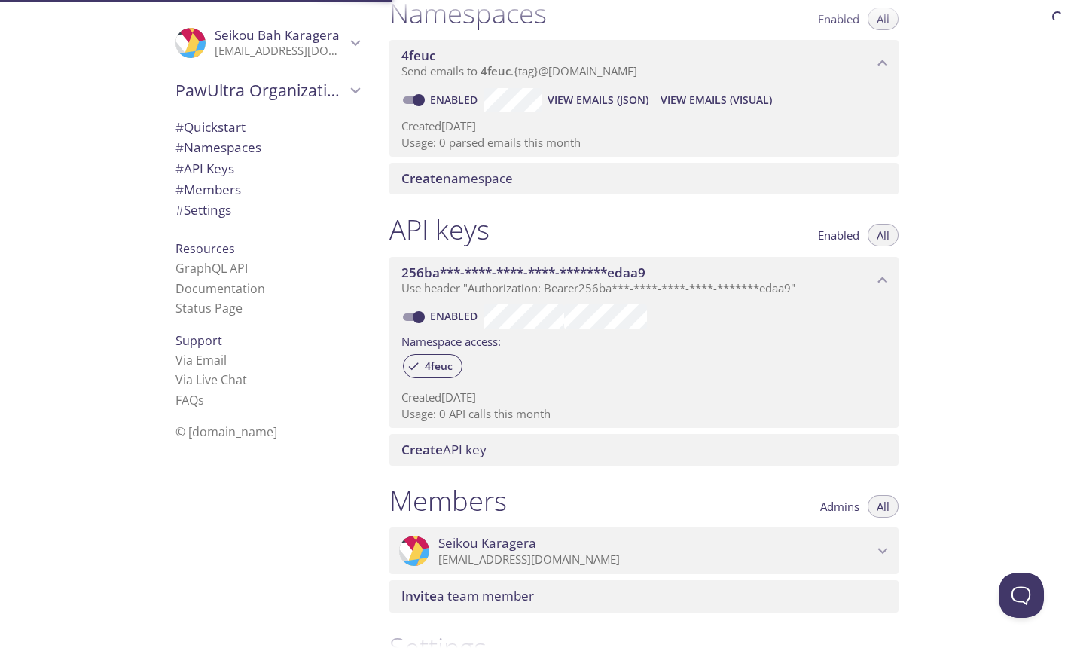
click at [227, 160] on div "# API Keys" at bounding box center [267, 168] width 208 height 21
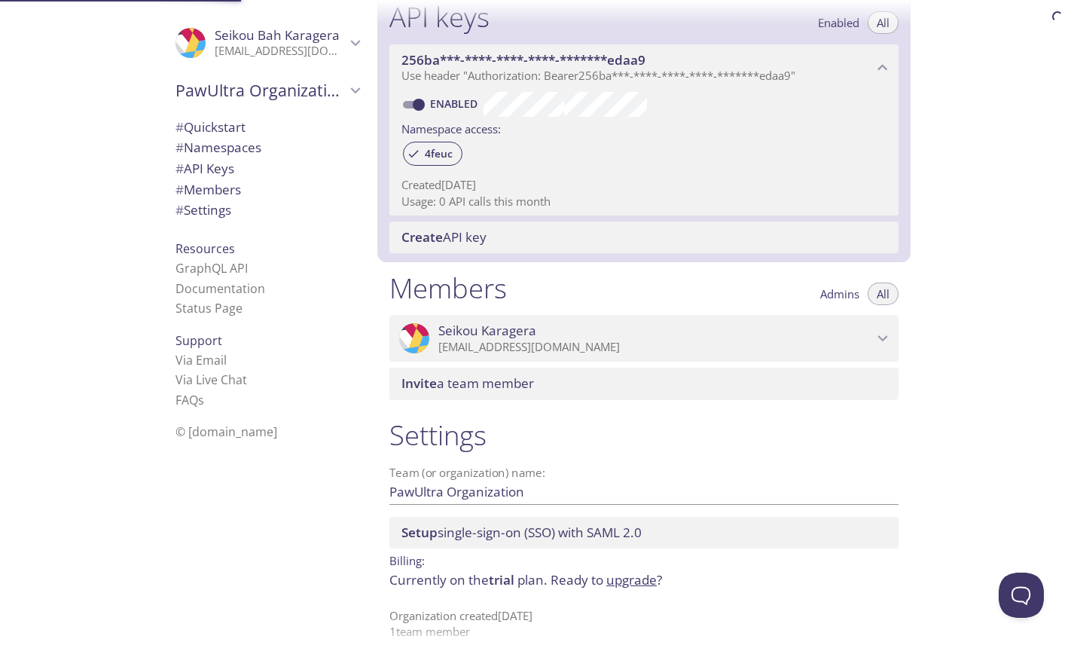
click at [227, 196] on span "# Members" at bounding box center [208, 189] width 66 height 17
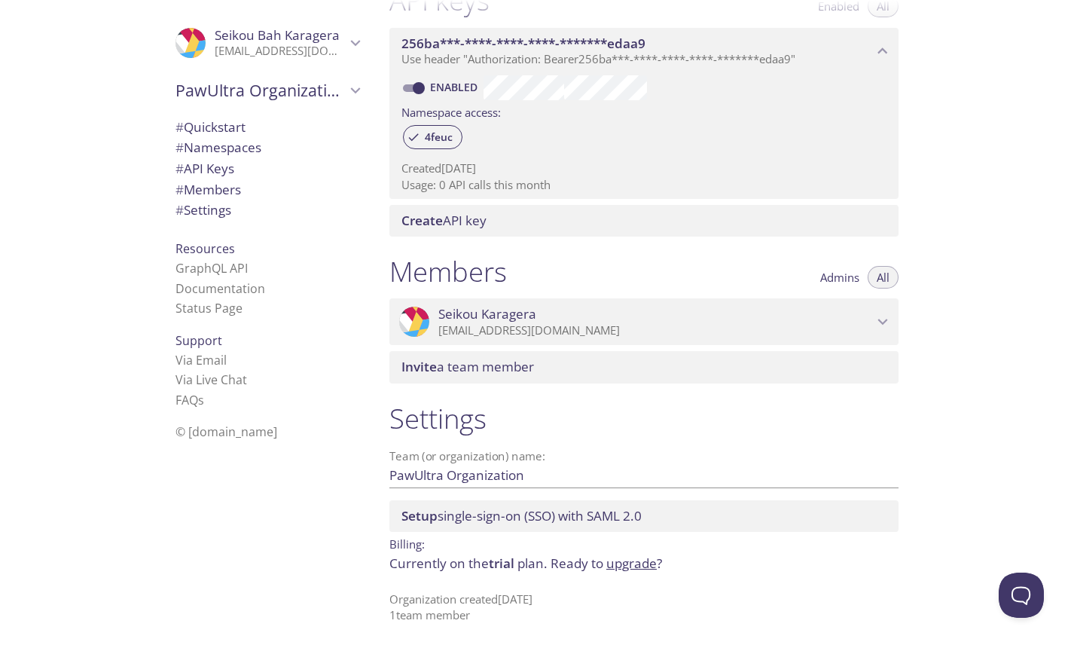
click at [222, 221] on div "# Settings" at bounding box center [267, 210] width 208 height 21
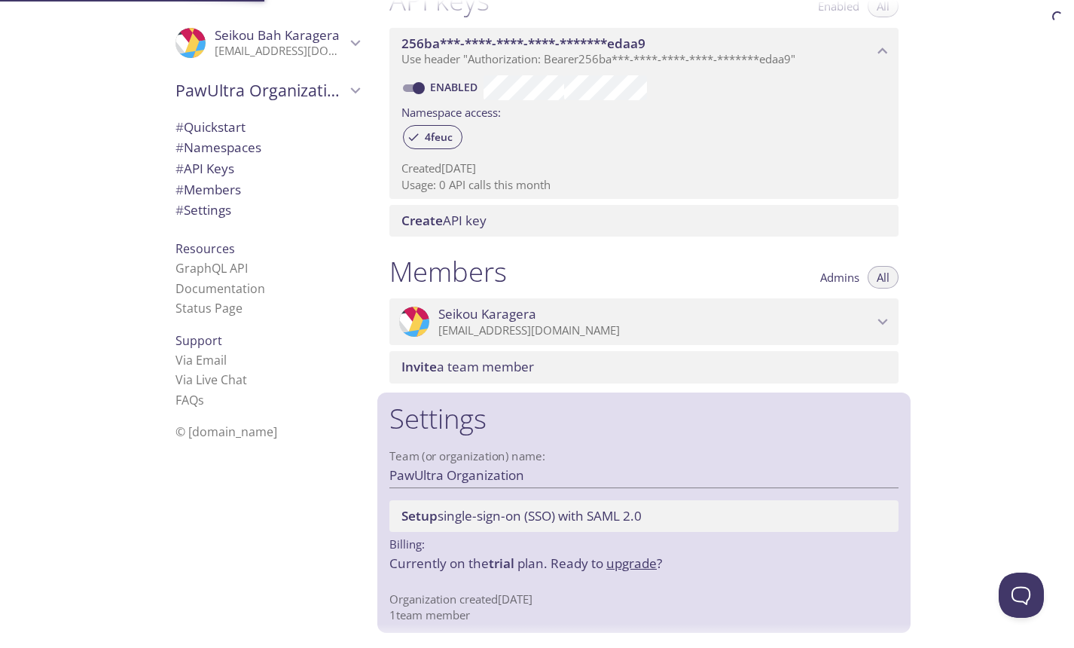
scroll to position [424, 0]
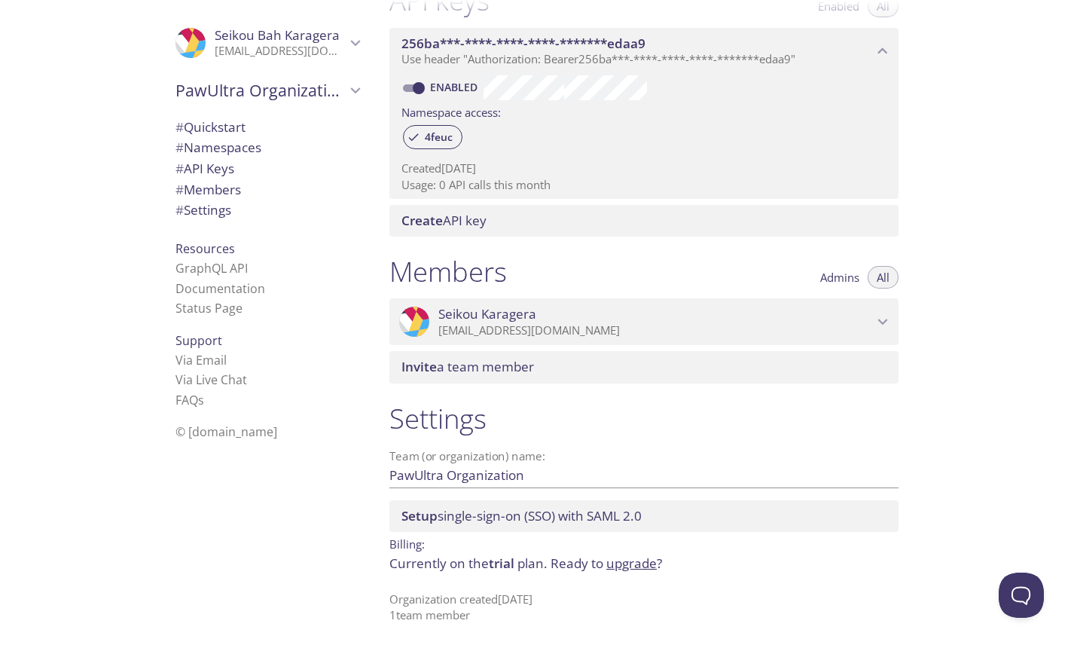
click at [261, 93] on span "PawUltra Organization" at bounding box center [260, 90] width 170 height 21
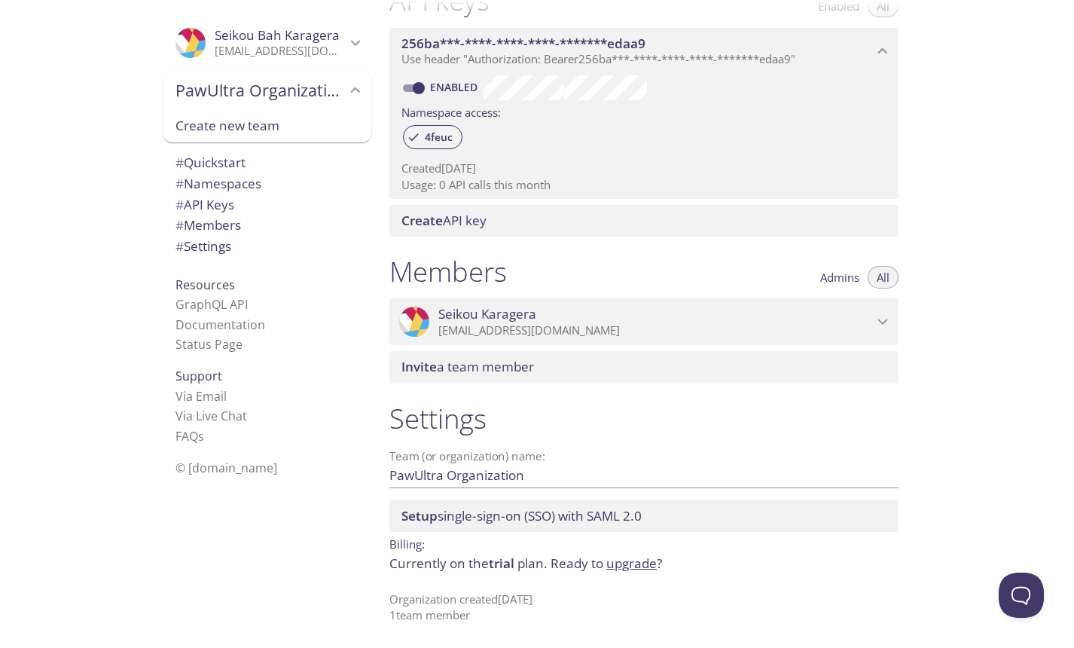
click at [275, 138] on div "Create new team" at bounding box center [267, 126] width 208 height 33
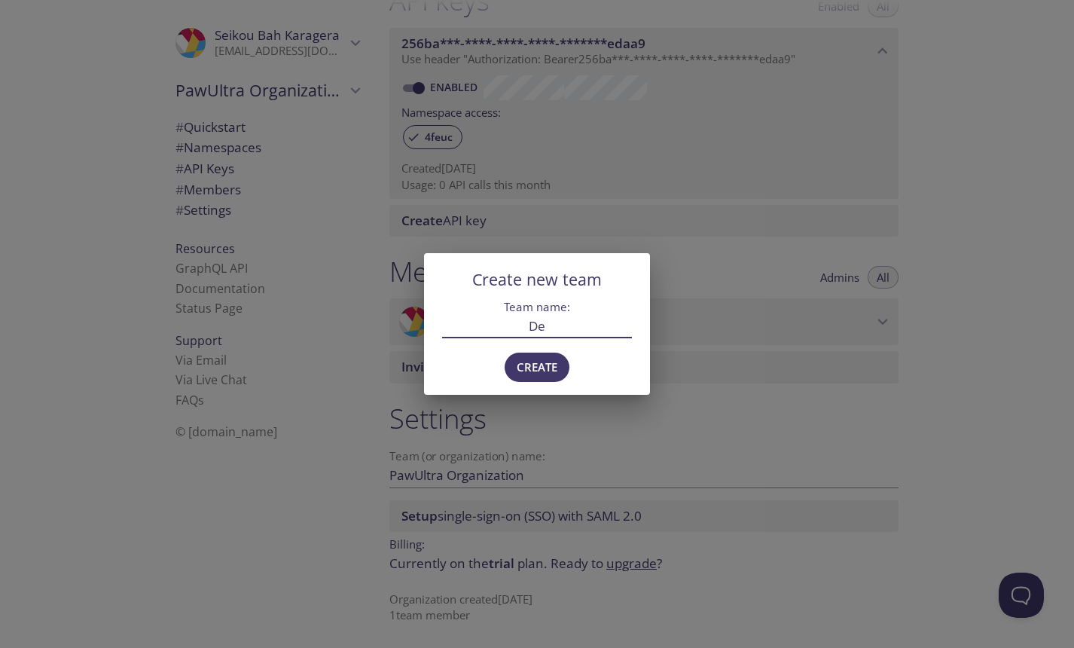
type input "D"
type input "PawUltra Development"
click at [523, 374] on span "Create" at bounding box center [537, 367] width 41 height 20
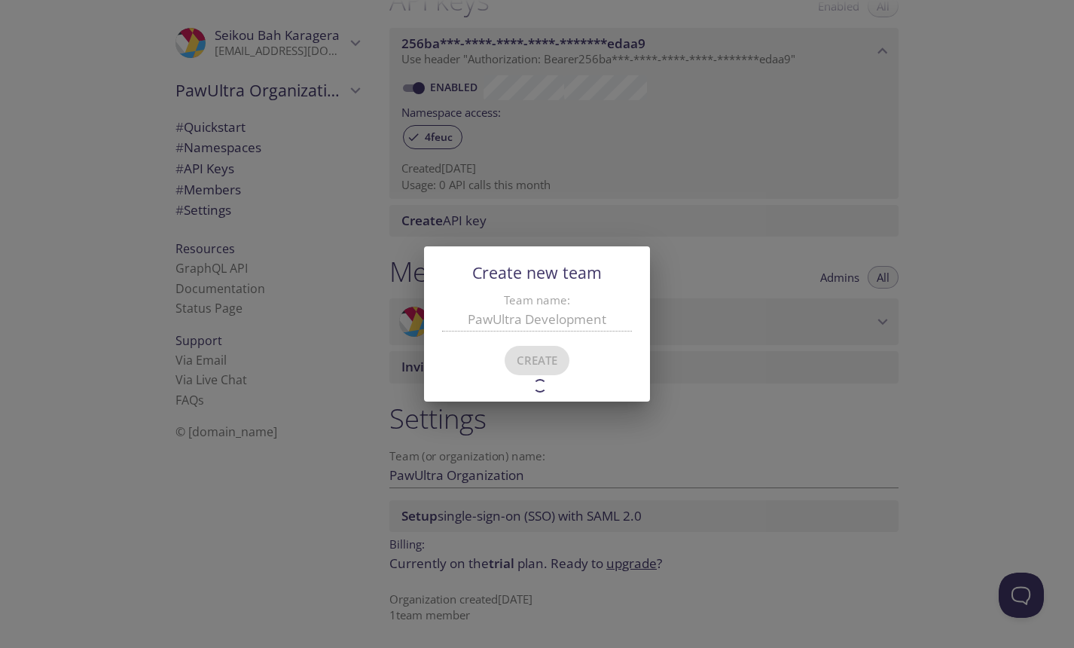
type input "PawUltra Development"
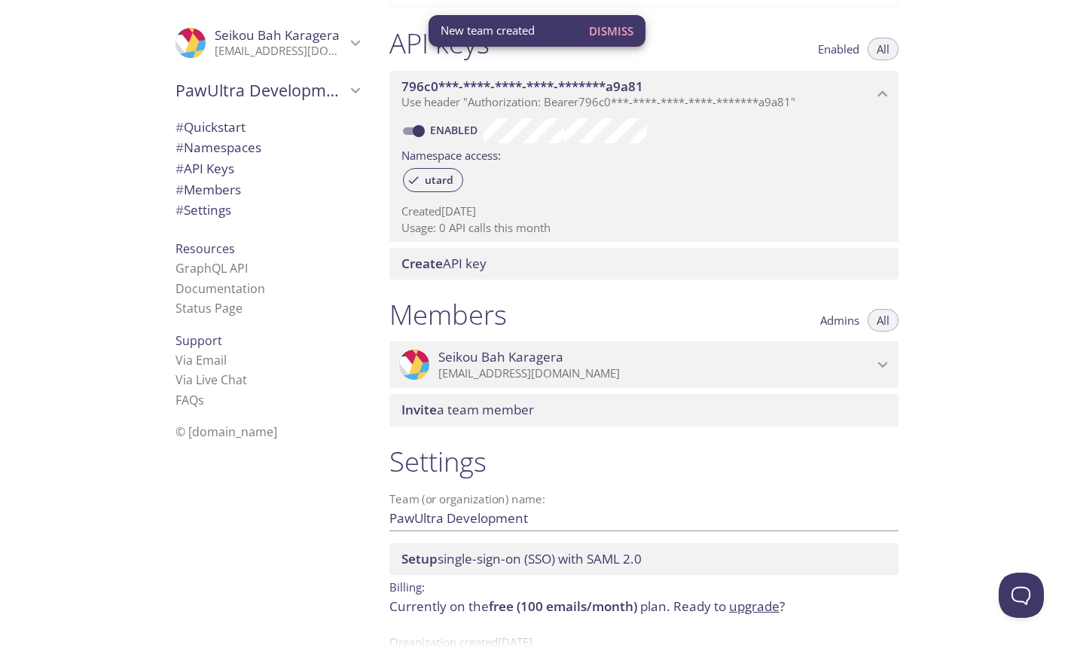
scroll to position [424, 0]
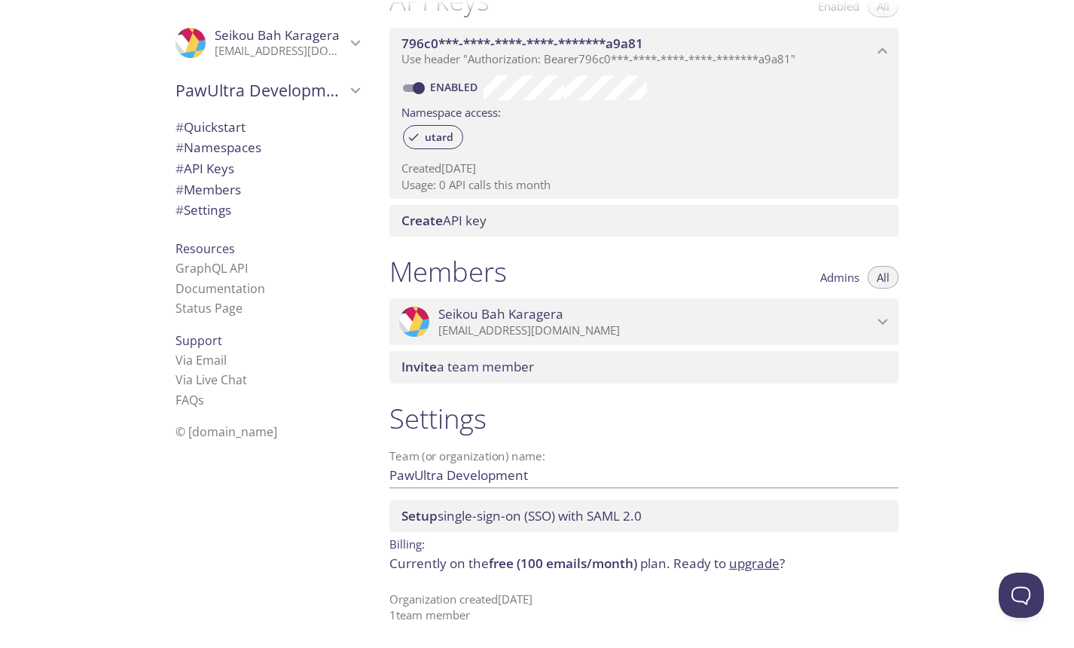
click at [328, 94] on span "PawUltra Development" at bounding box center [260, 90] width 170 height 21
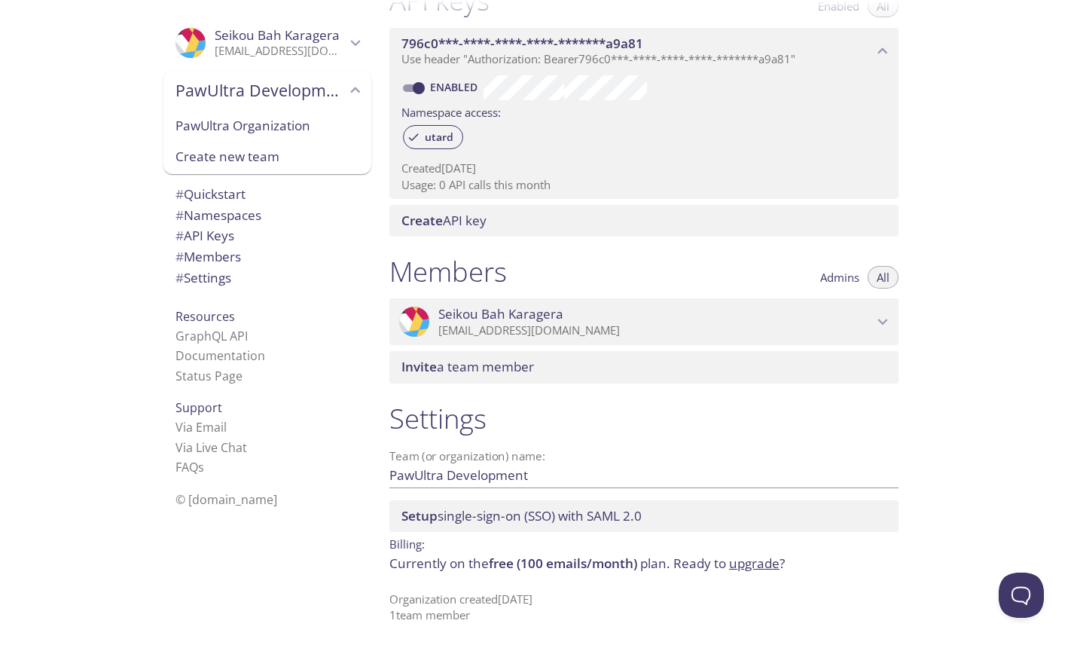
click at [326, 129] on span "PawUltra Organization" at bounding box center [267, 126] width 184 height 20
type input "PawUltra Organization"
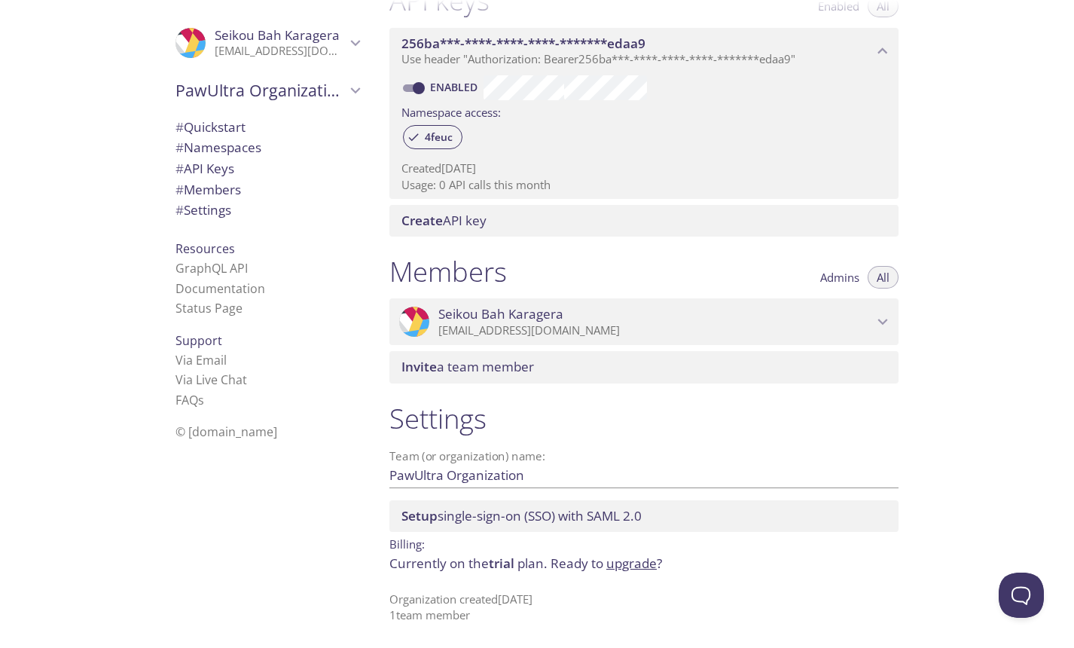
click at [485, 372] on span "Invite a team member" at bounding box center [467, 366] width 133 height 17
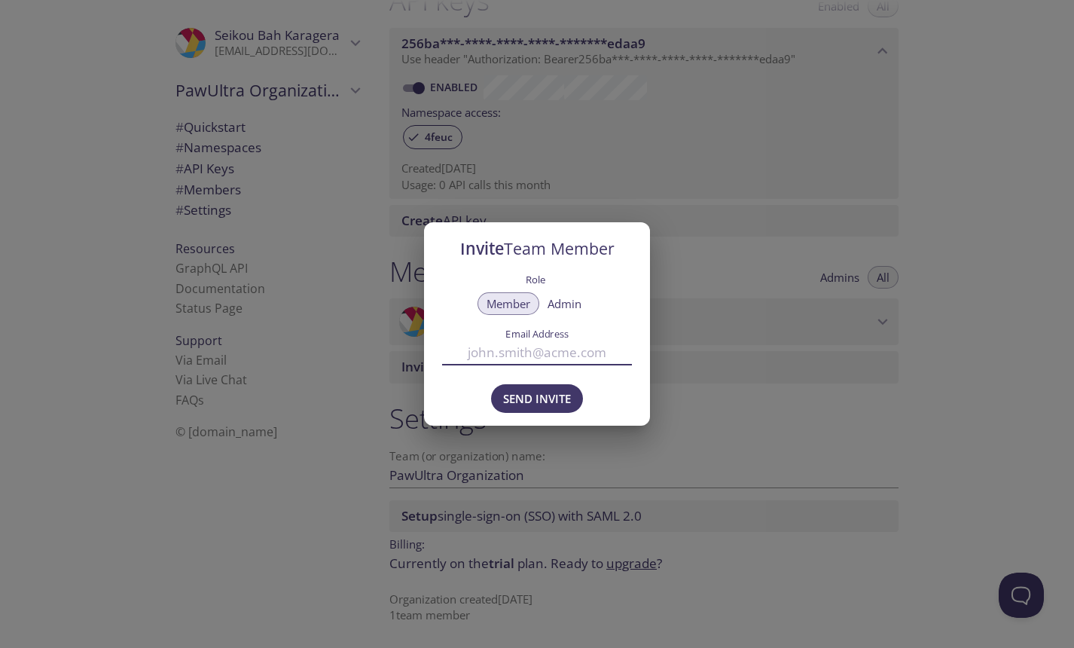
click at [538, 363] on input "Email Address" at bounding box center [537, 352] width 190 height 25
paste input "[EMAIL_ADDRESS][DOMAIN_NAME]"
type input "[EMAIL_ADDRESS][DOMAIN_NAME]"
click at [545, 392] on span "Send Invite" at bounding box center [537, 399] width 68 height 20
